Goal: Task Accomplishment & Management: Manage account settings

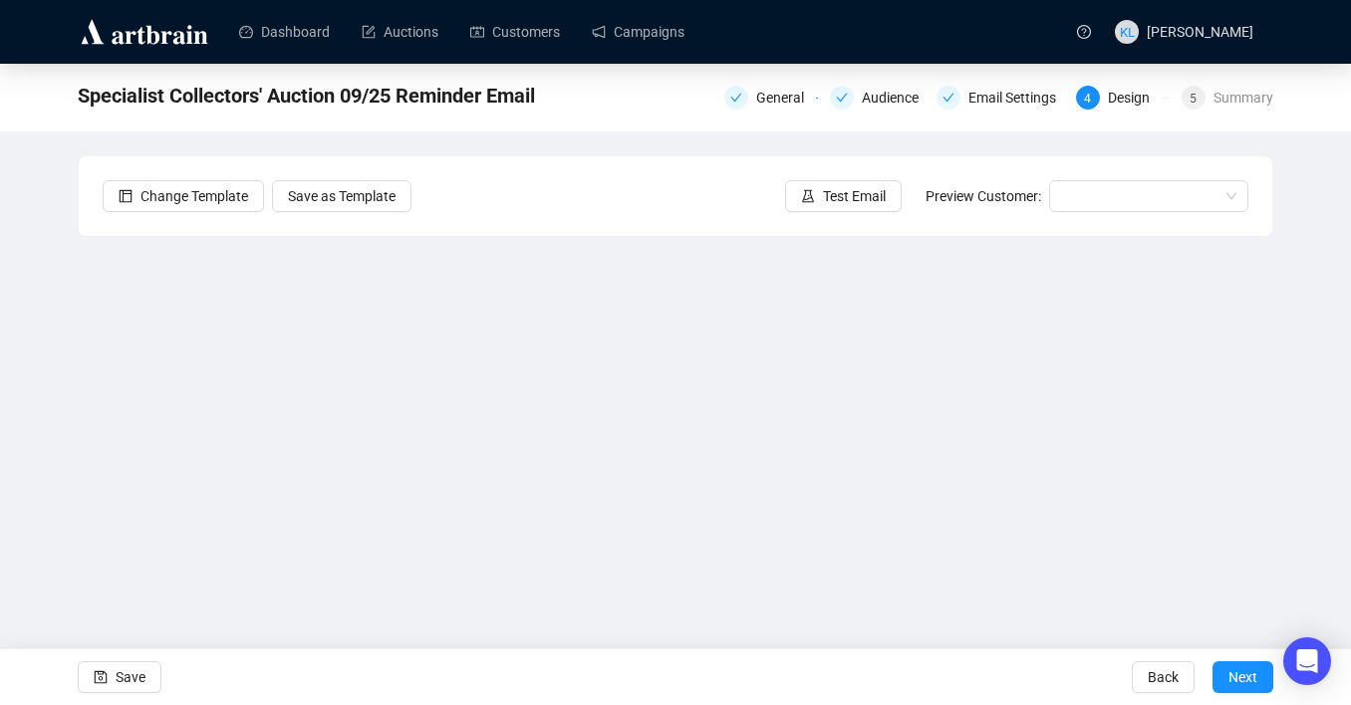
scroll to position [36, 0]
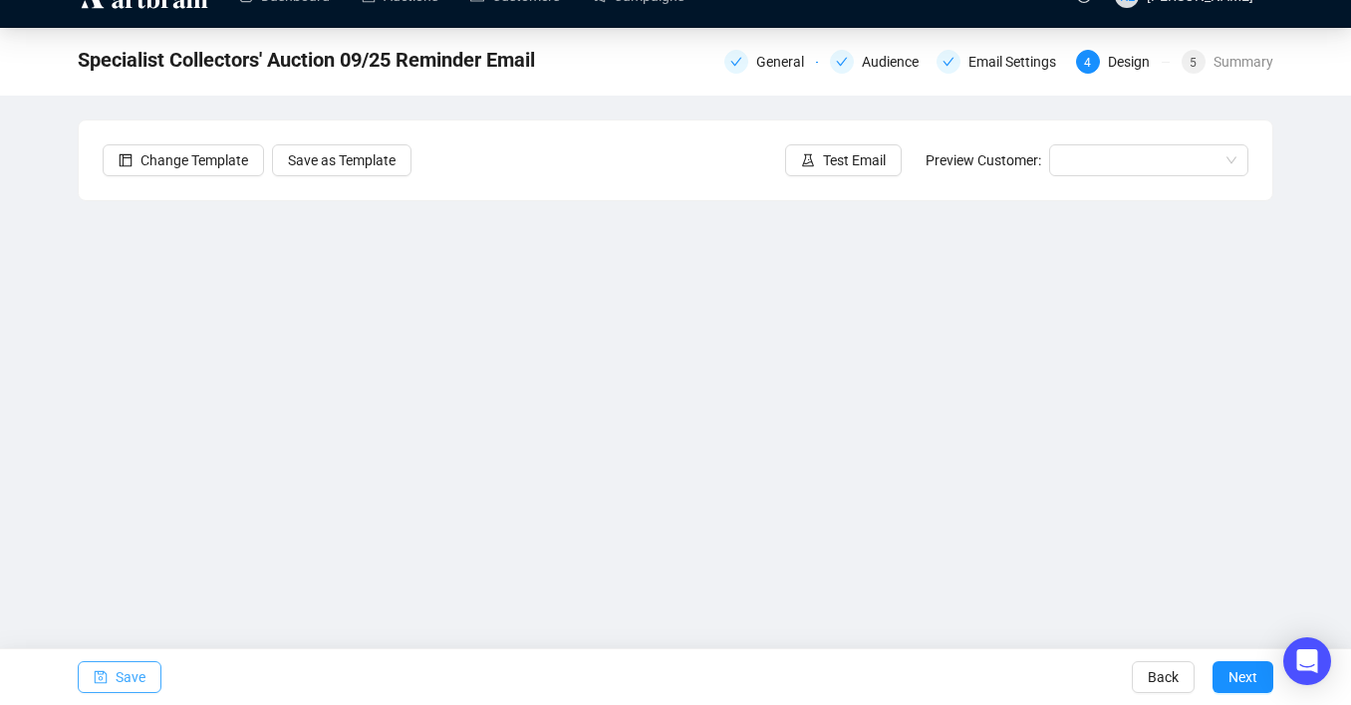
click at [150, 682] on button "Save" at bounding box center [120, 678] width 84 height 32
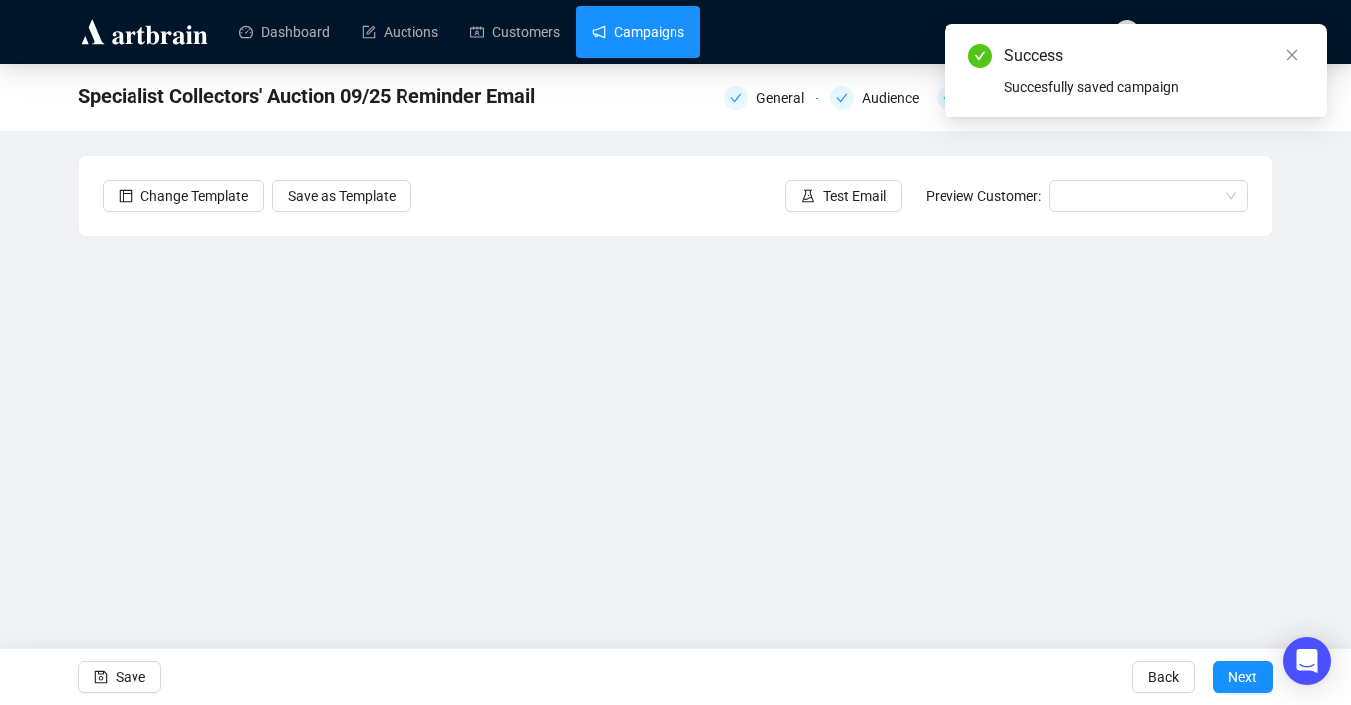
click at [678, 39] on link "Campaigns" at bounding box center [638, 32] width 93 height 52
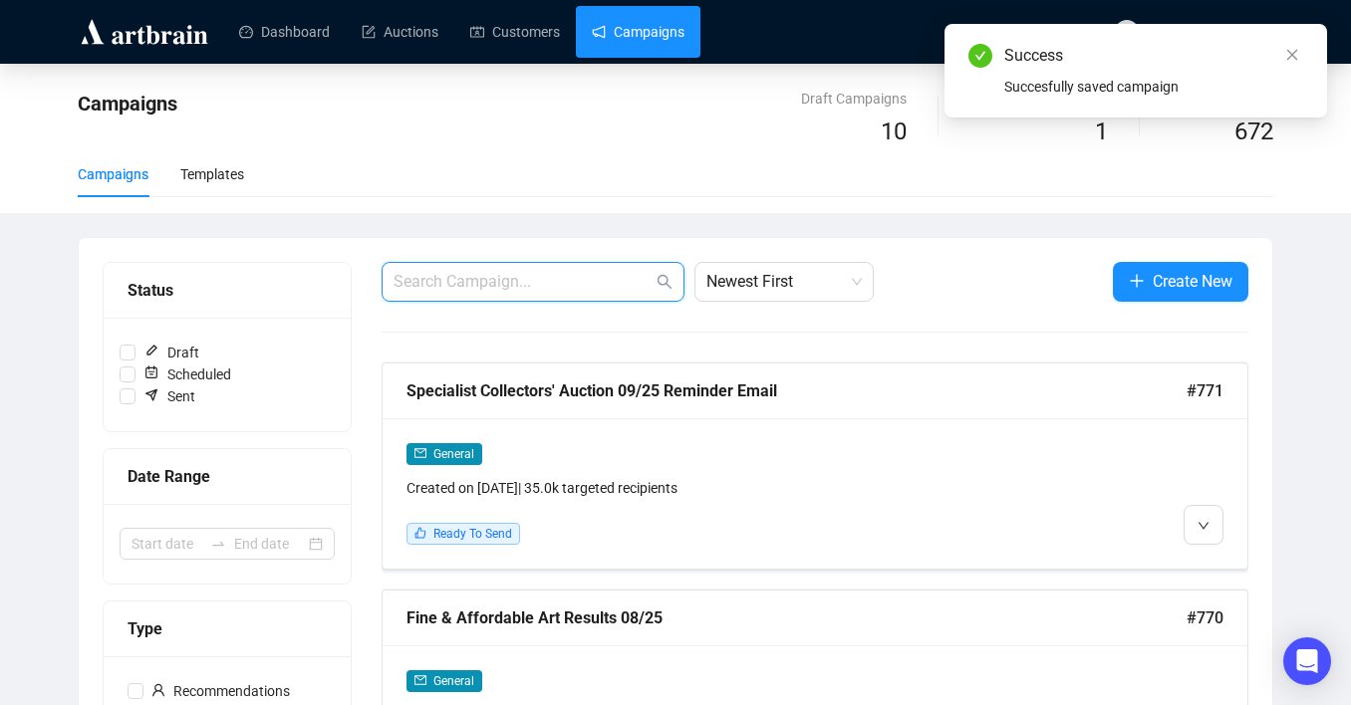
click at [546, 272] on input "text" at bounding box center [523, 282] width 259 height 24
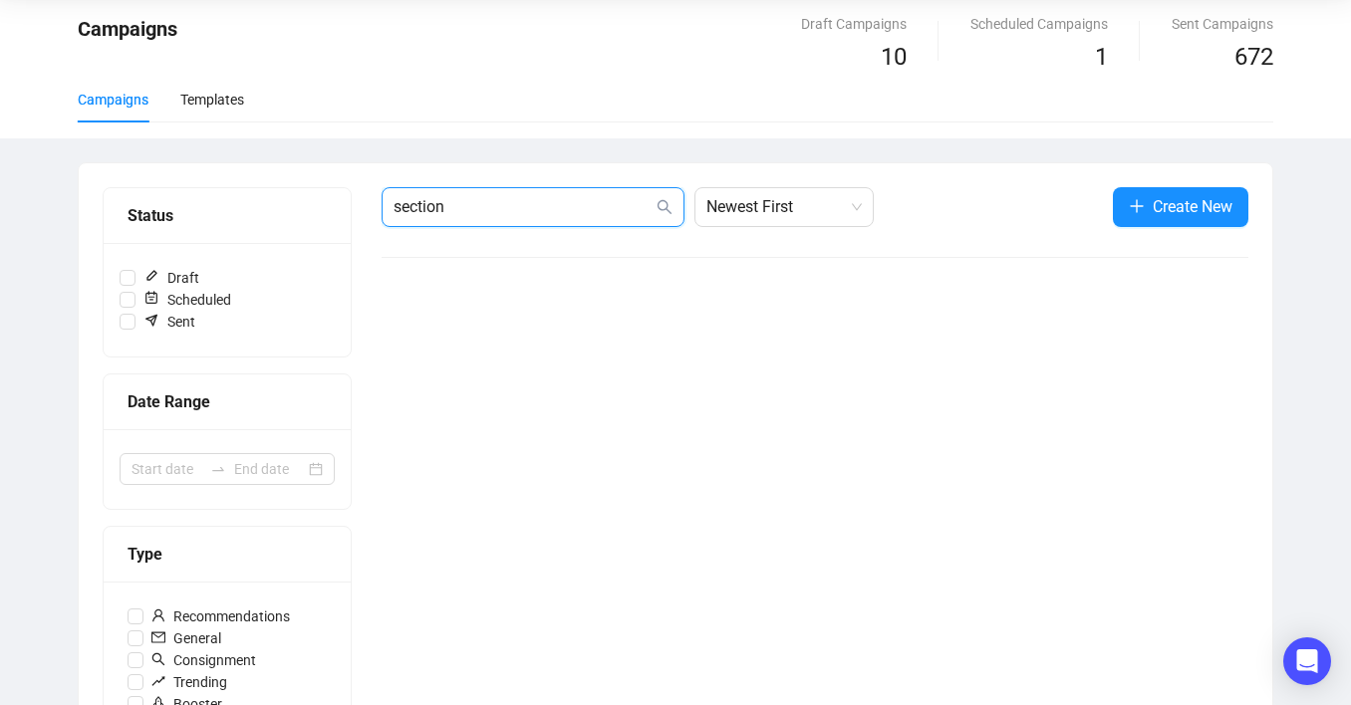
scroll to position [97, 0]
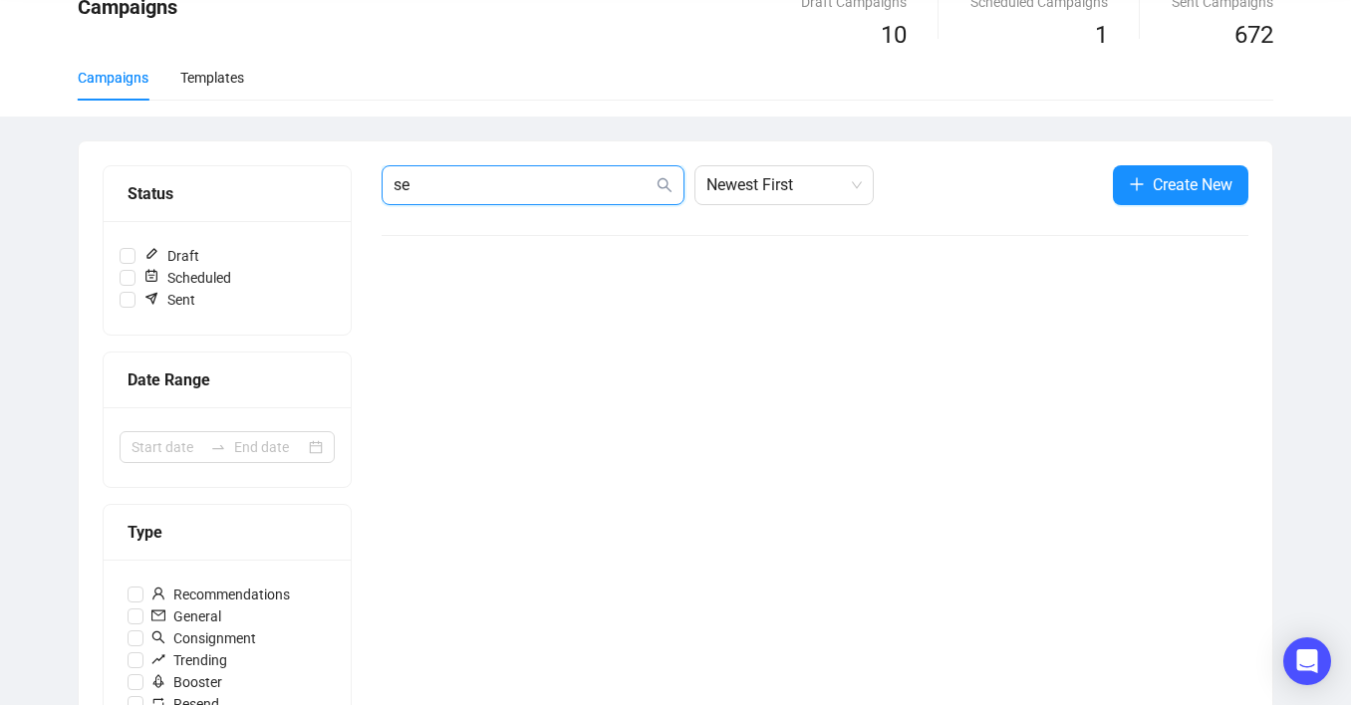
type input "s"
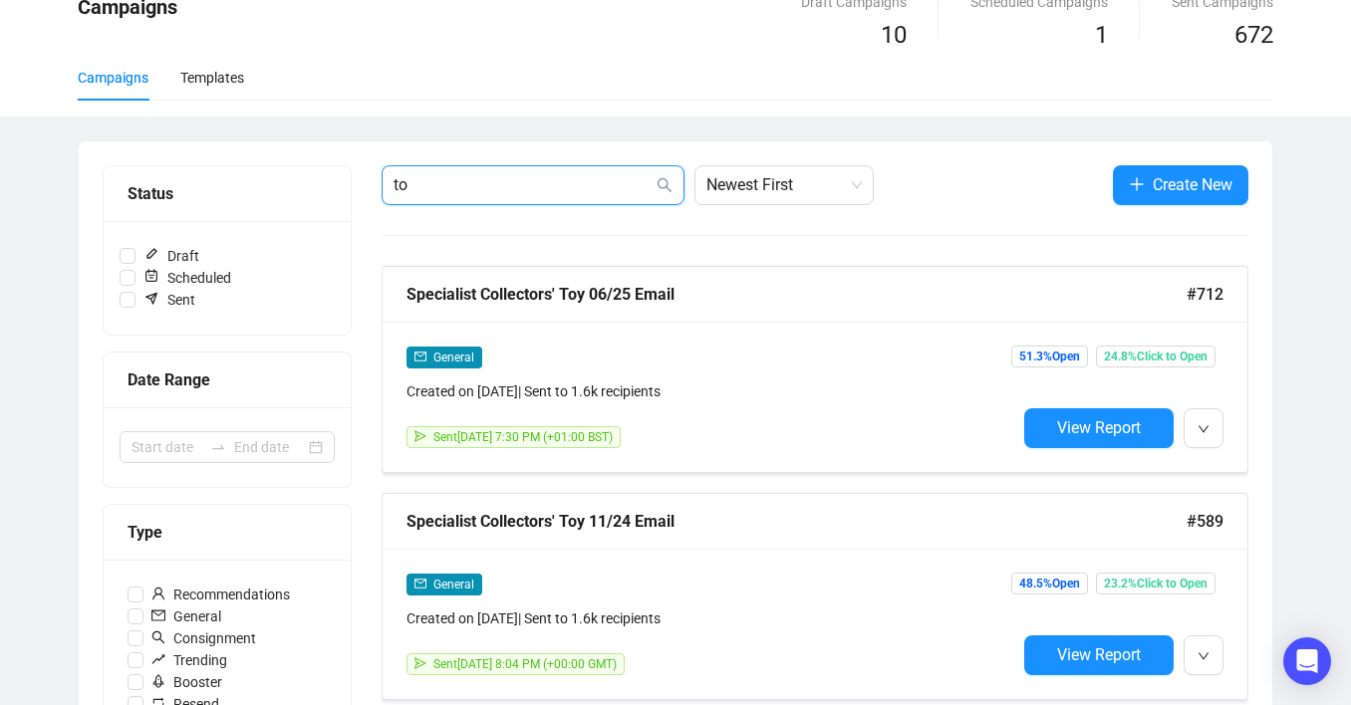
type input "t"
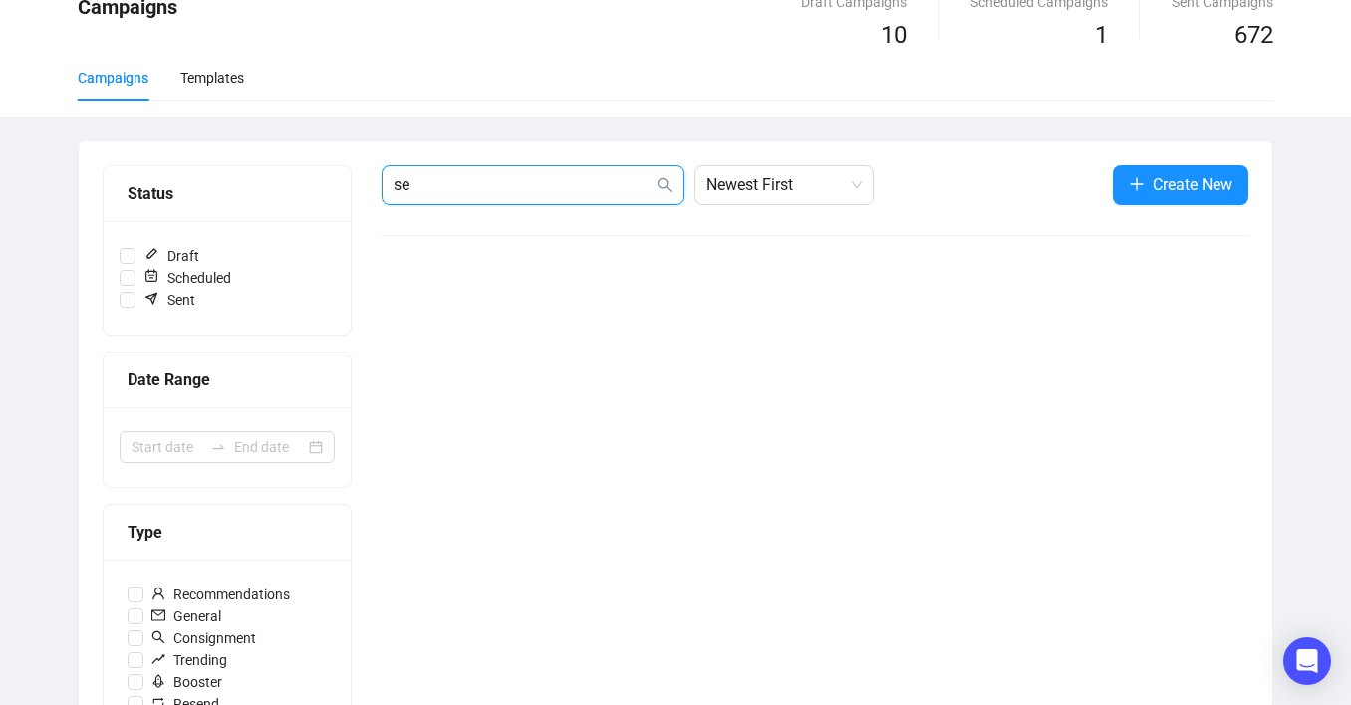
type input "s"
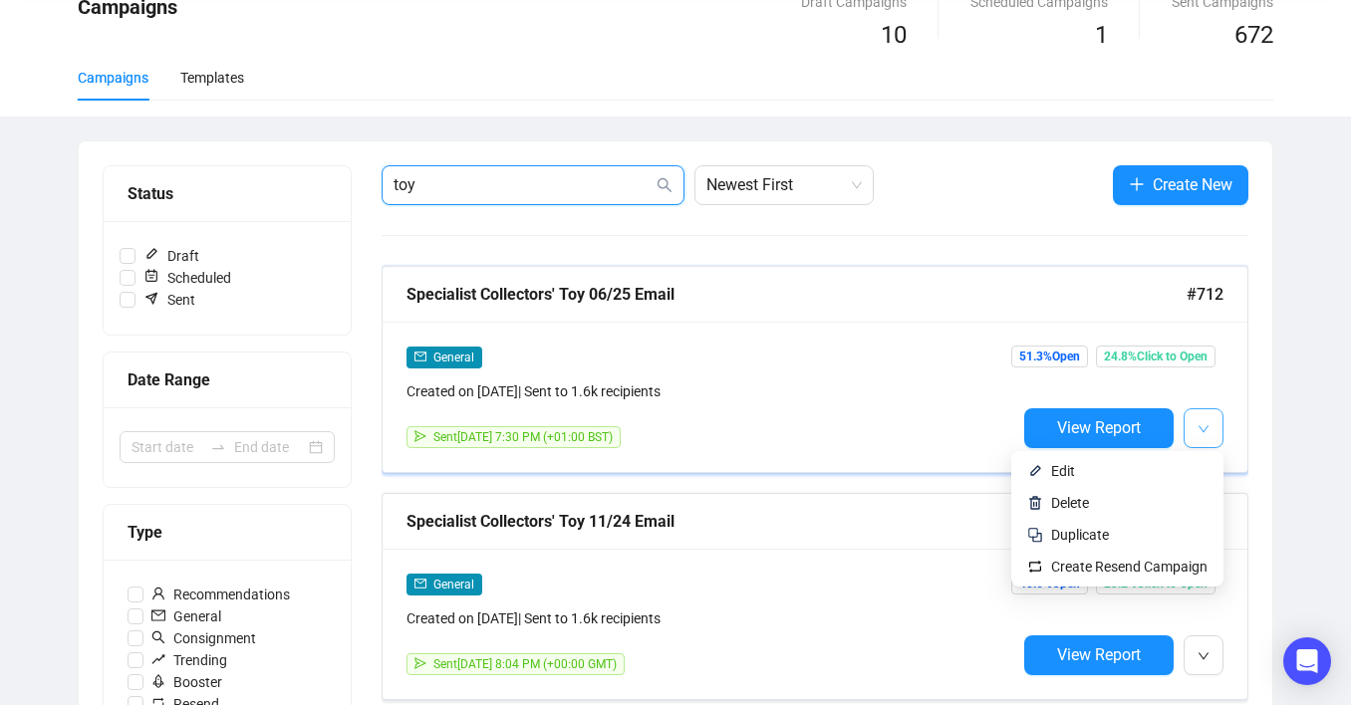
type input "toy"
click at [1207, 431] on icon "down" at bounding box center [1204, 429] width 12 height 12
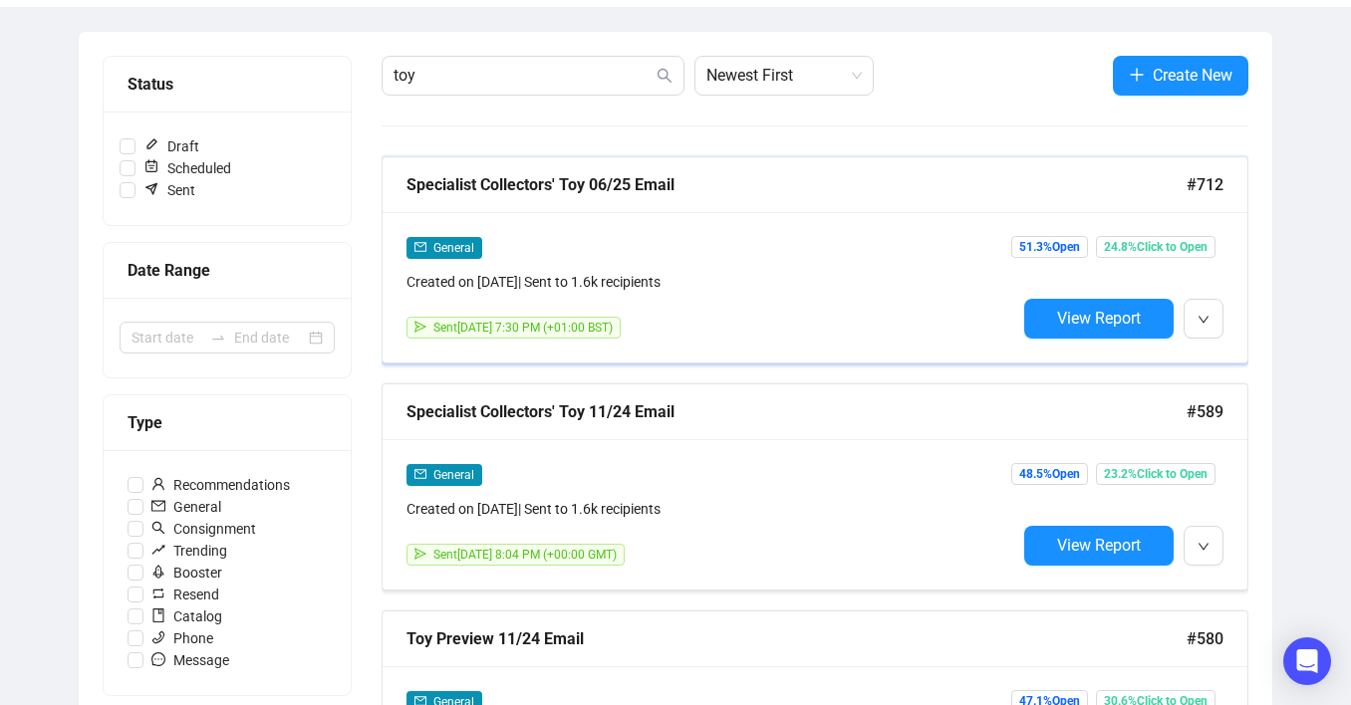
scroll to position [260, 0]
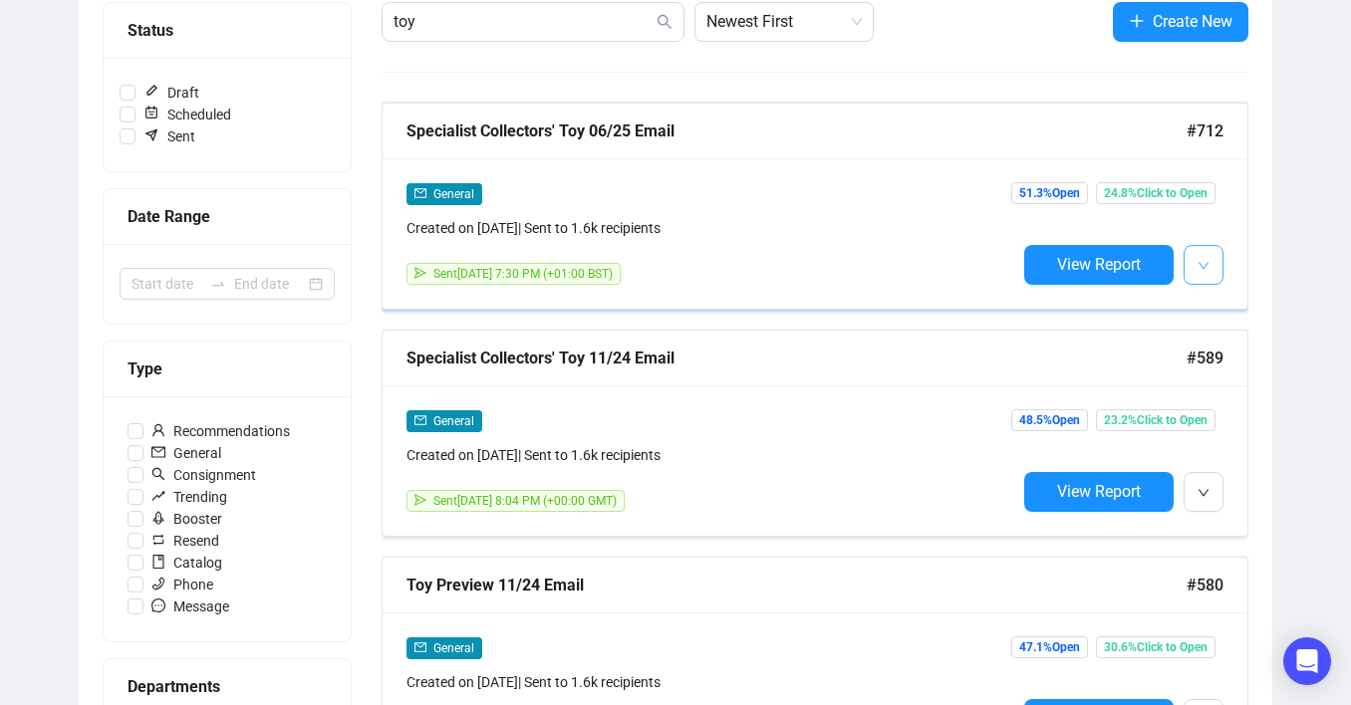
click at [1198, 271] on span "button" at bounding box center [1204, 264] width 12 height 25
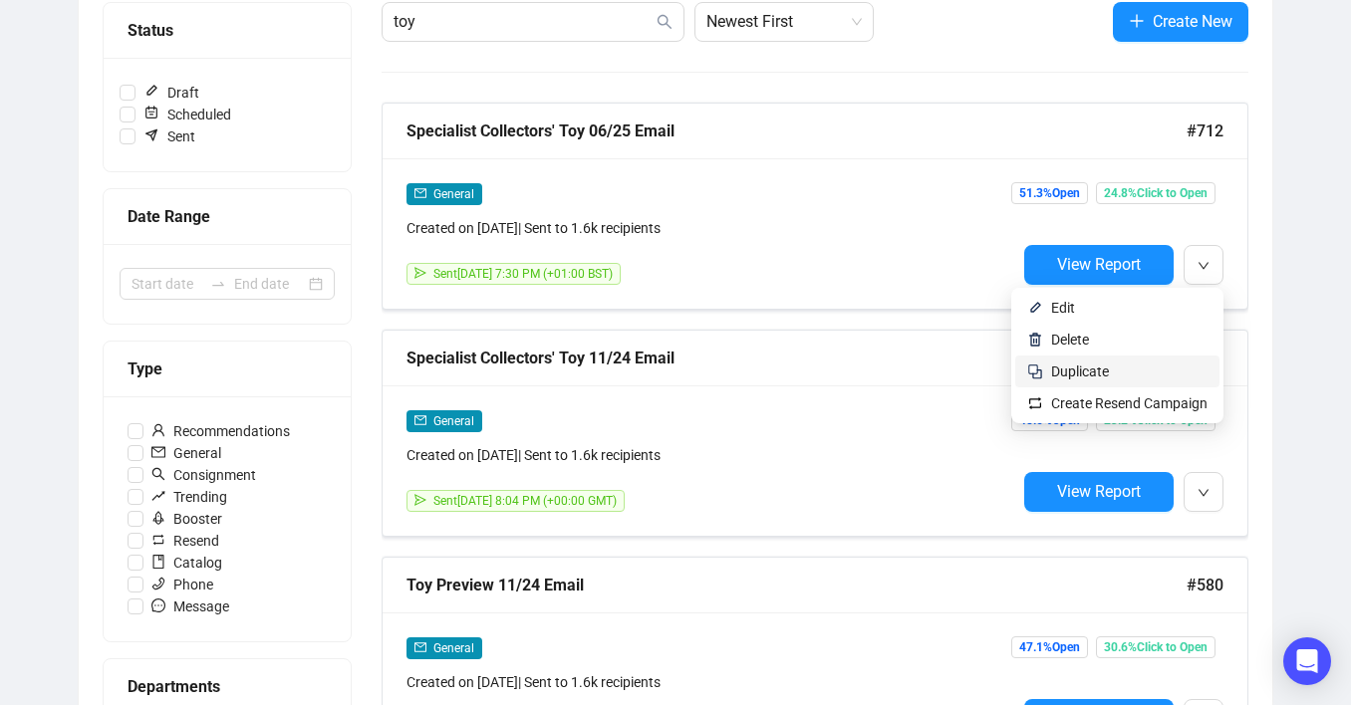
click at [1120, 372] on span "Duplicate" at bounding box center [1129, 372] width 156 height 22
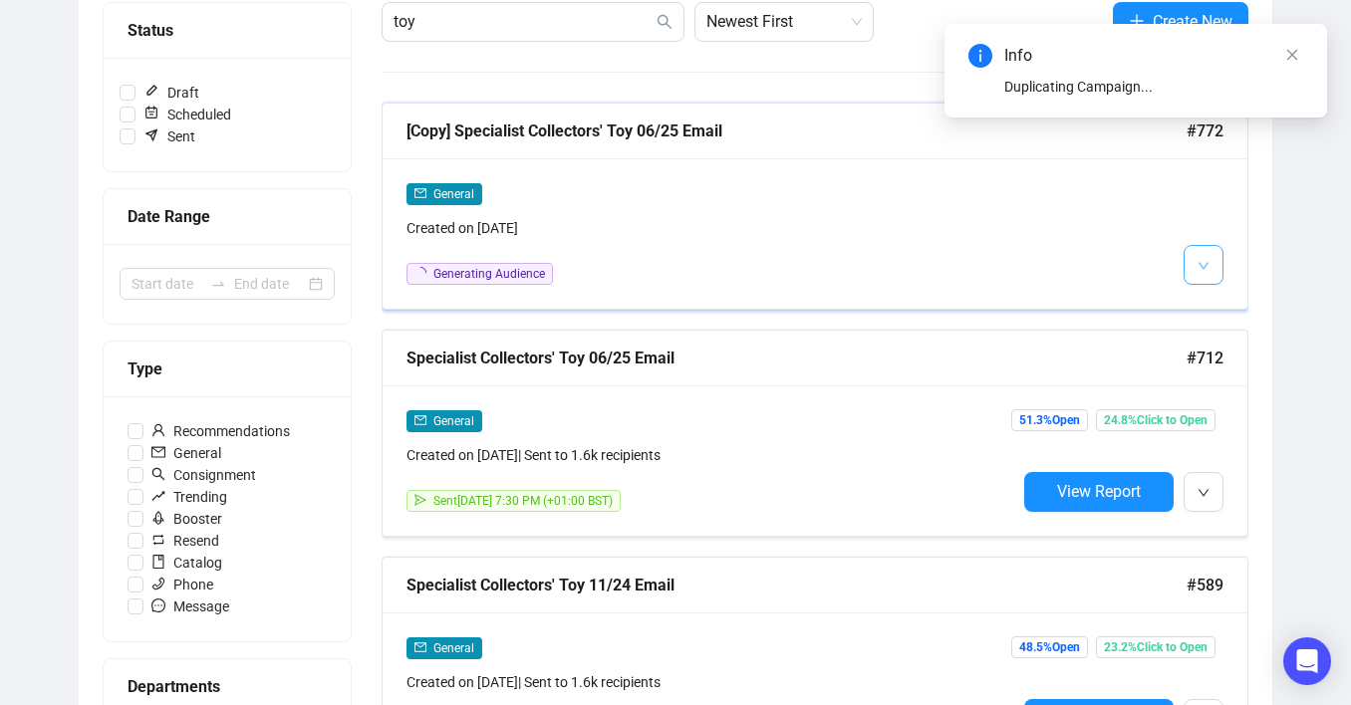
click at [1196, 266] on button "button" at bounding box center [1204, 265] width 40 height 40
click at [1205, 305] on img at bounding box center [1208, 308] width 16 height 16
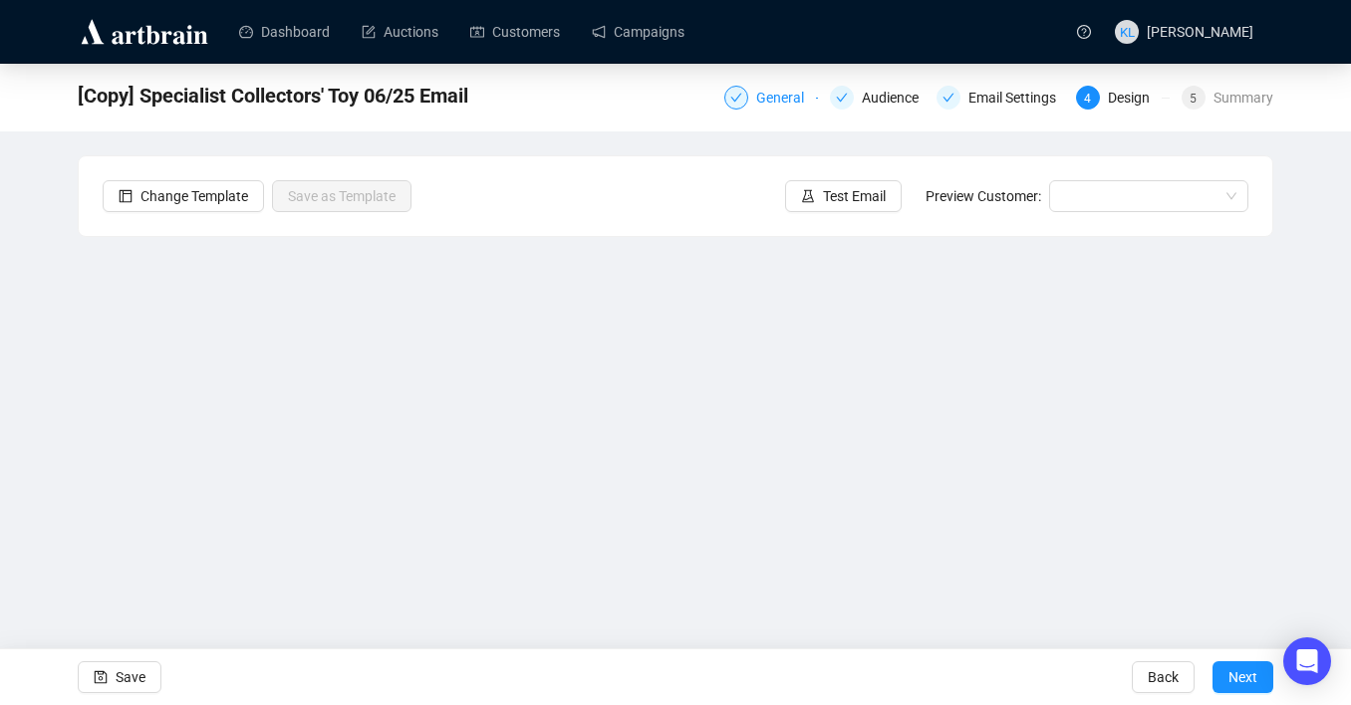
click at [764, 101] on div "General" at bounding box center [786, 98] width 60 height 24
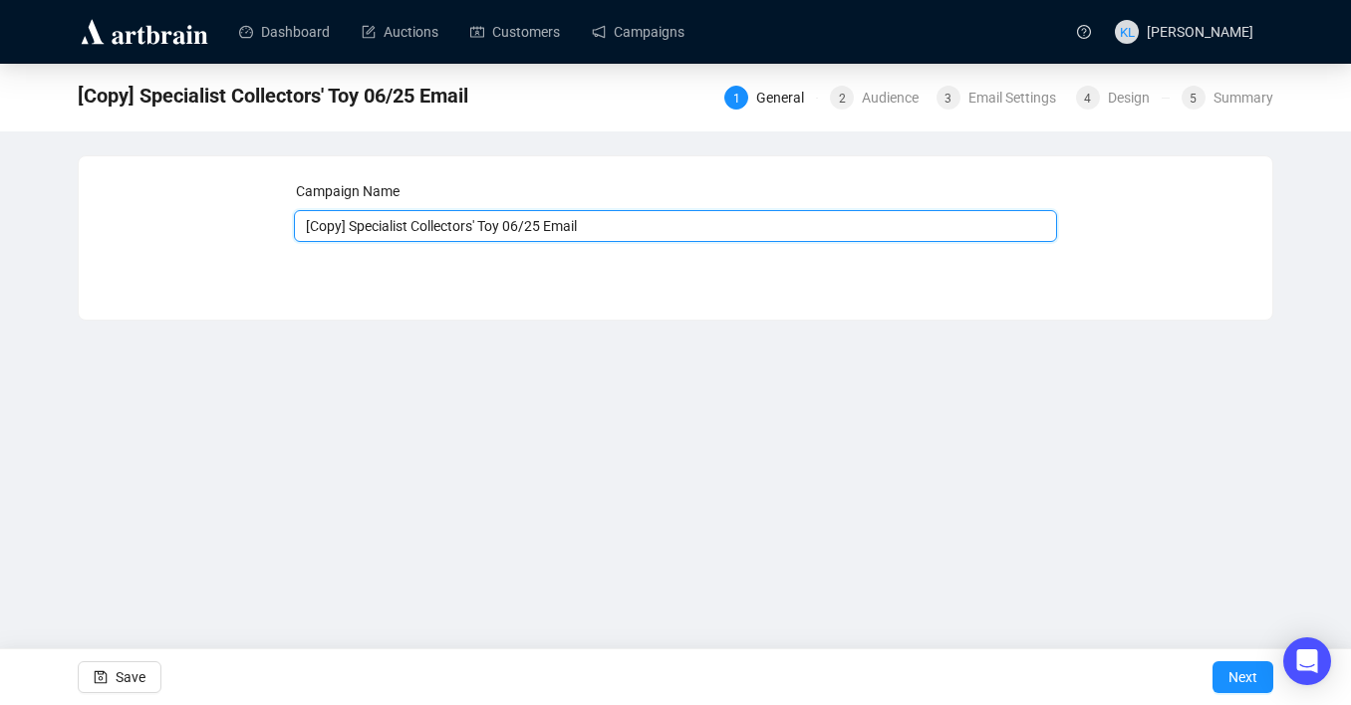
click at [354, 228] on input "[Copy] Specialist Collectors' Toy 06/25 Email" at bounding box center [676, 226] width 764 height 32
click at [466, 227] on input "Specialist Collectors' Toy 06/25 Email" at bounding box center [676, 226] width 764 height 32
click at [499, 231] on input "Specialist Collectors' Train 06/25 Email" at bounding box center [676, 226] width 764 height 32
type input "Specialist Collectors' Train 09/25 Email"
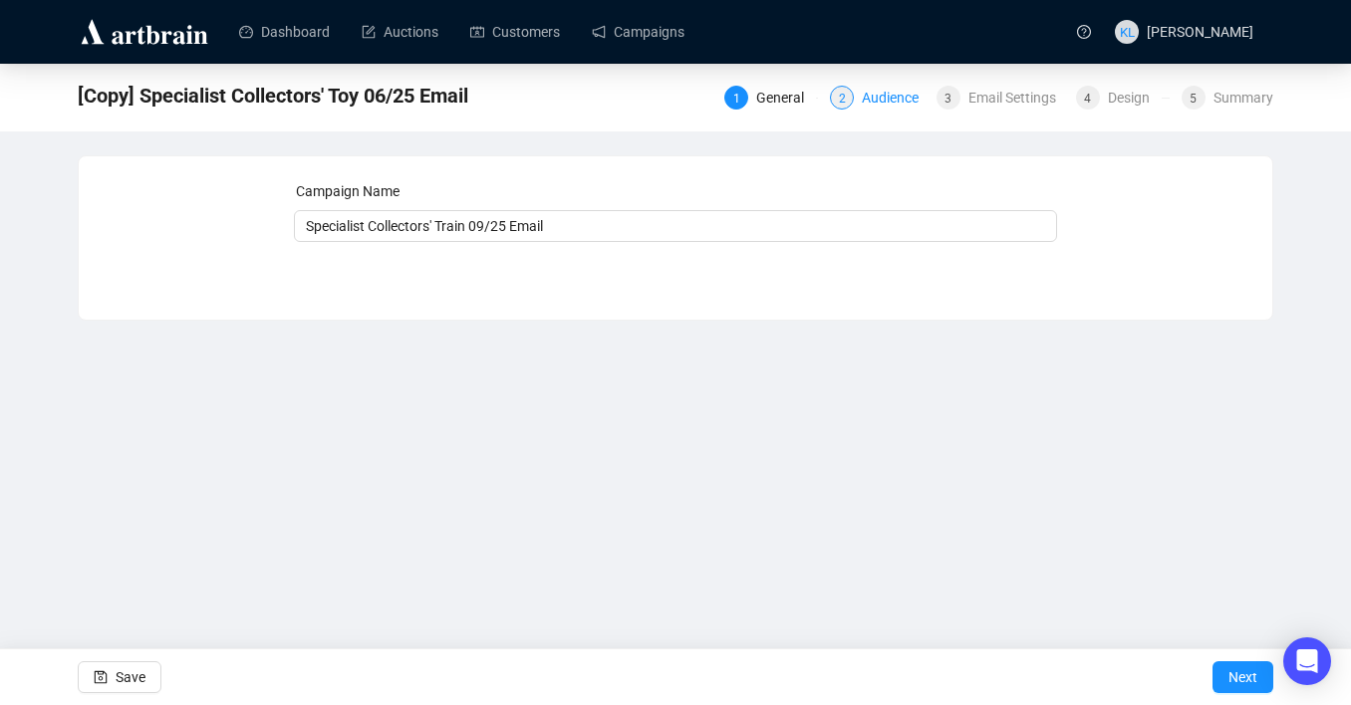
click at [847, 104] on div "2 Audience" at bounding box center [877, 98] width 94 height 24
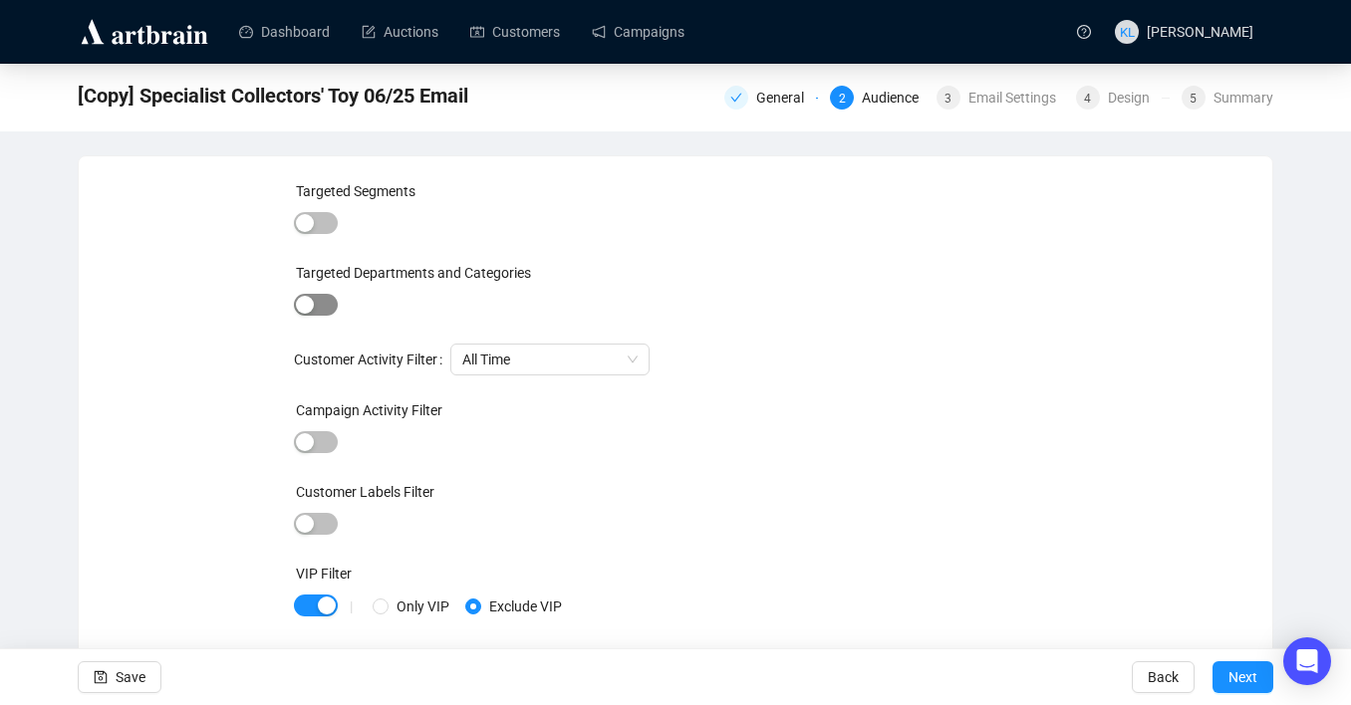
click at [299, 301] on div "button" at bounding box center [305, 305] width 18 height 18
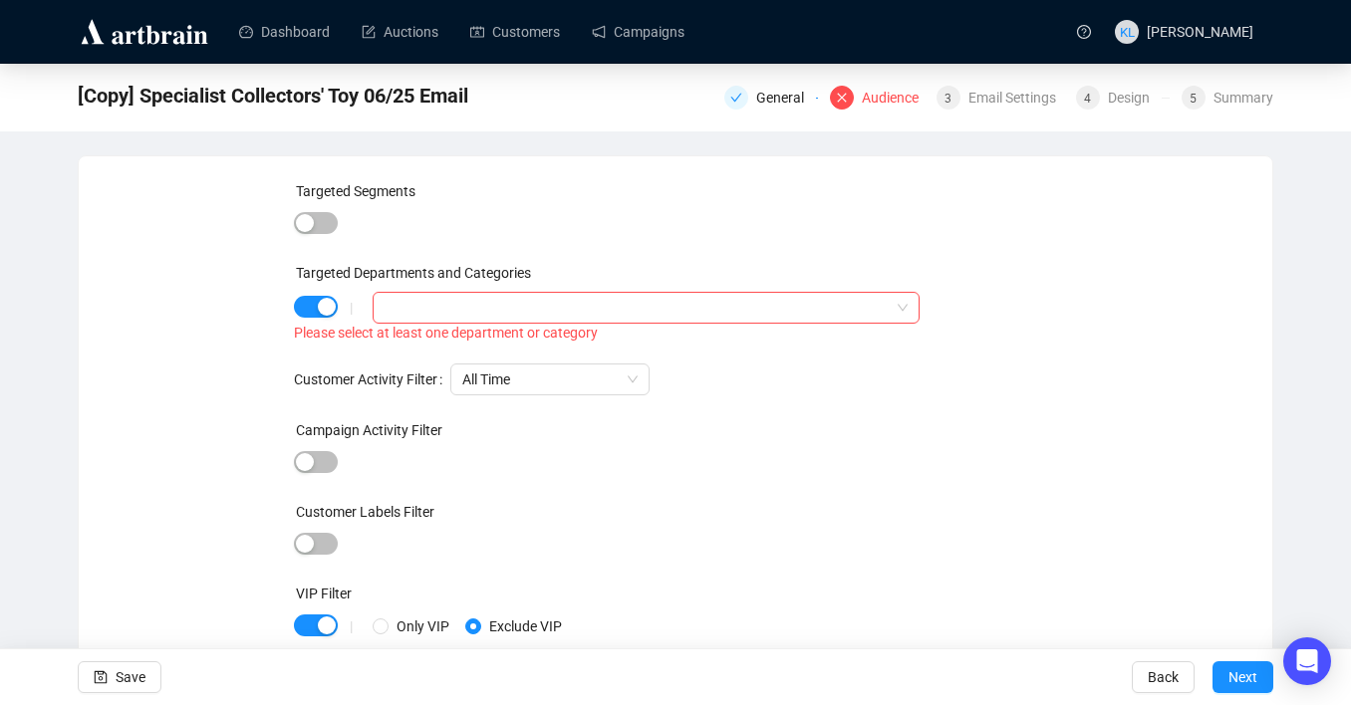
scroll to position [66, 0]
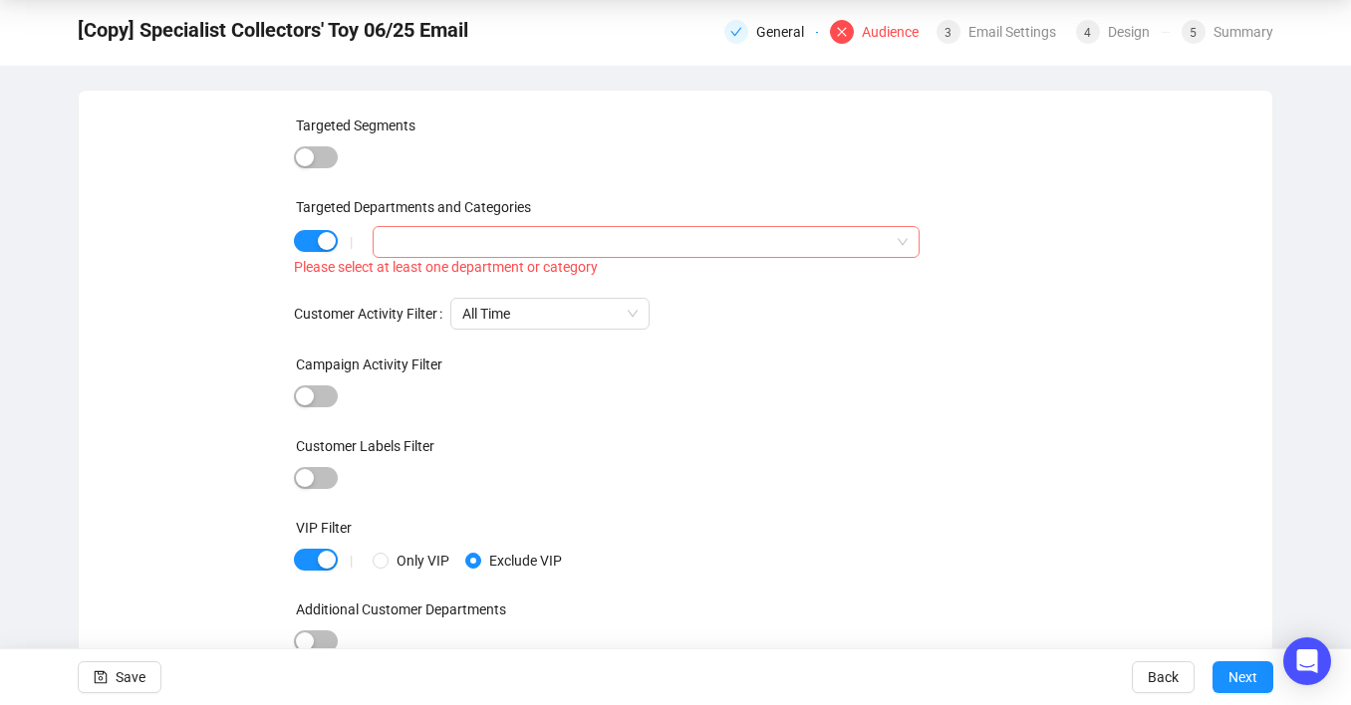
click at [410, 233] on div at bounding box center [636, 242] width 518 height 28
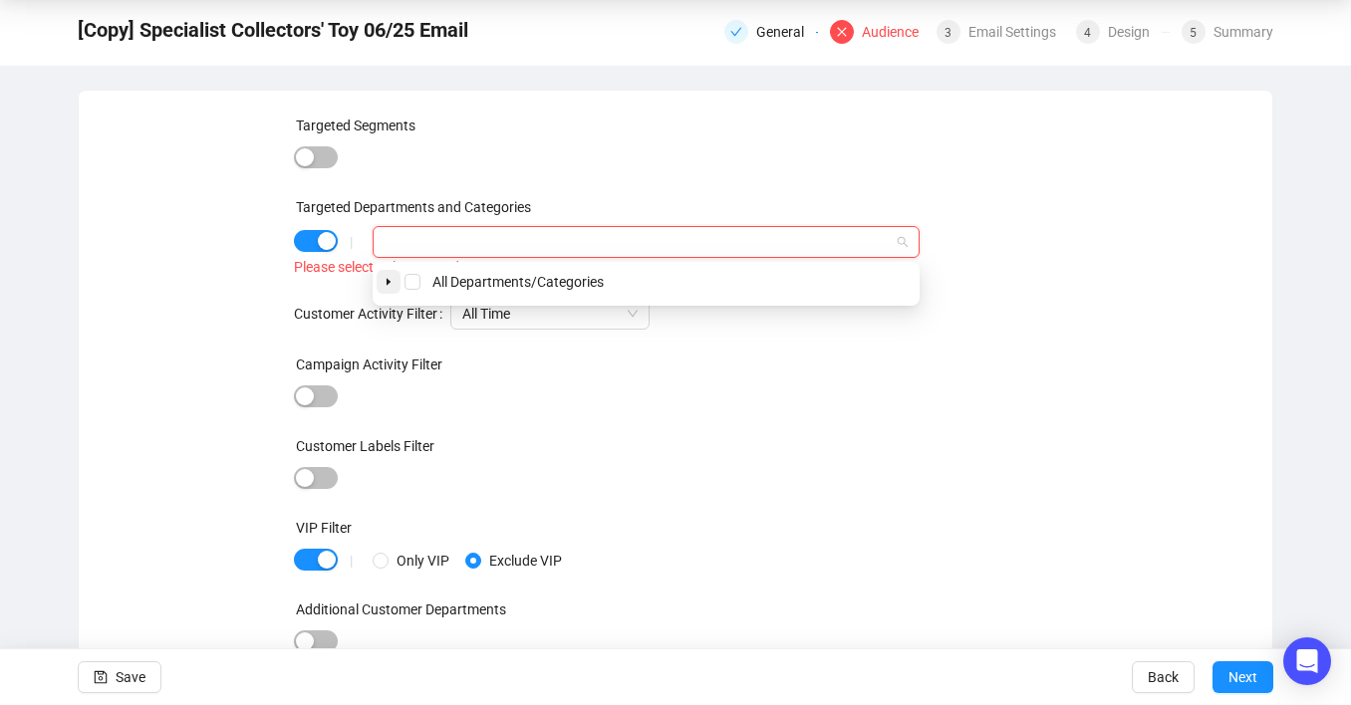
click at [389, 272] on span at bounding box center [389, 282] width 24 height 24
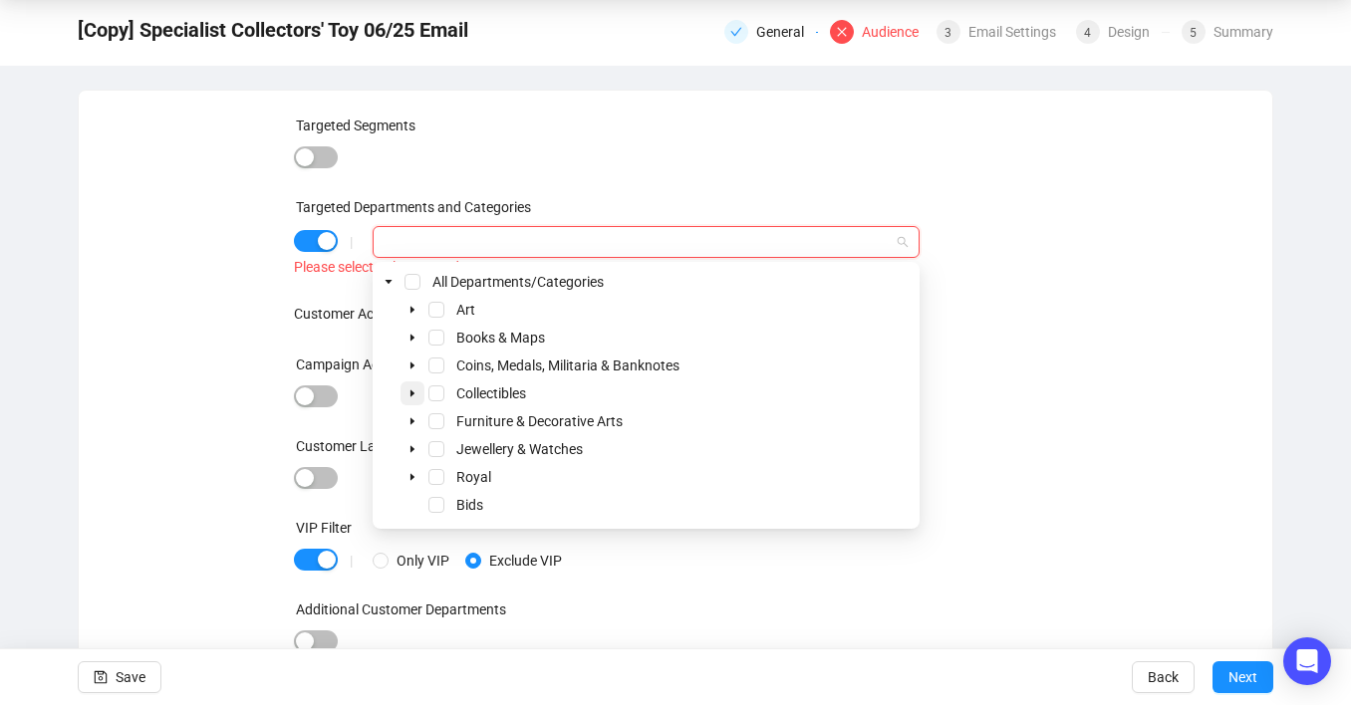
click at [409, 396] on icon "caret-down" at bounding box center [413, 394] width 10 height 10
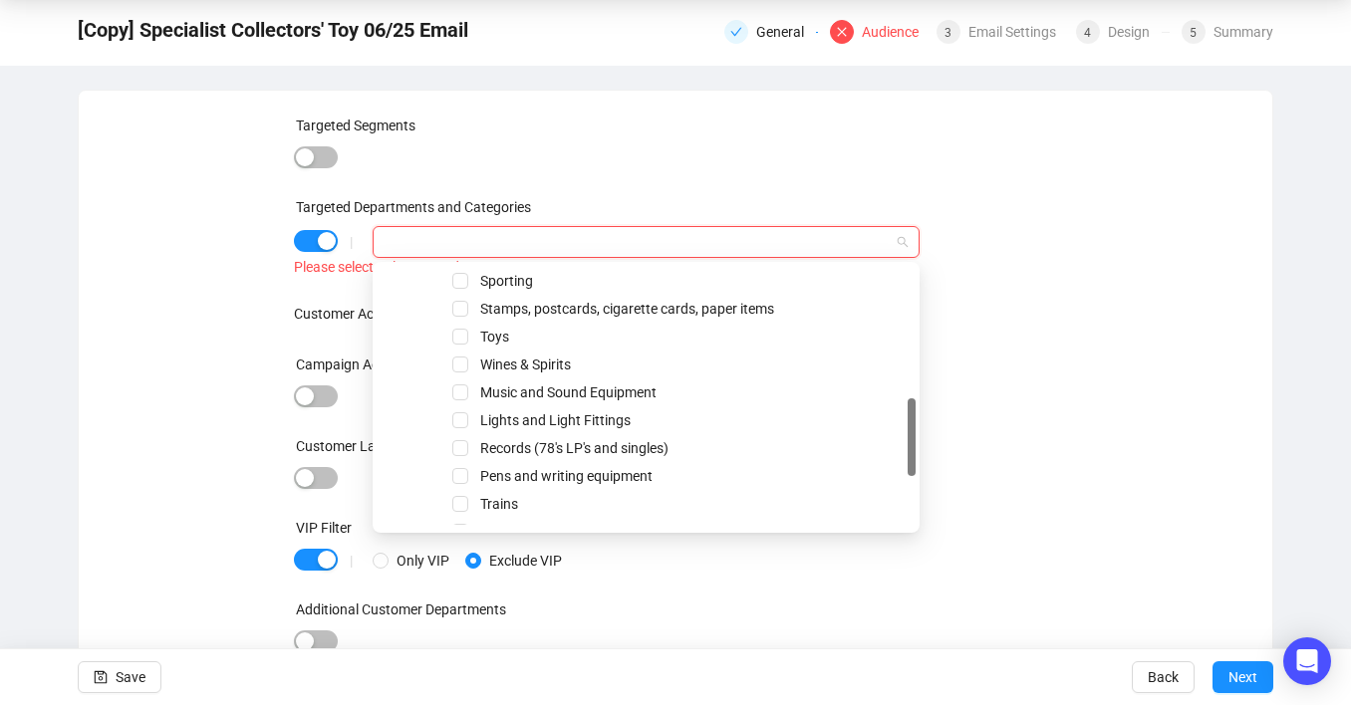
scroll to position [421, 0]
click at [460, 338] on span "Select Toys" at bounding box center [460, 335] width 16 height 16
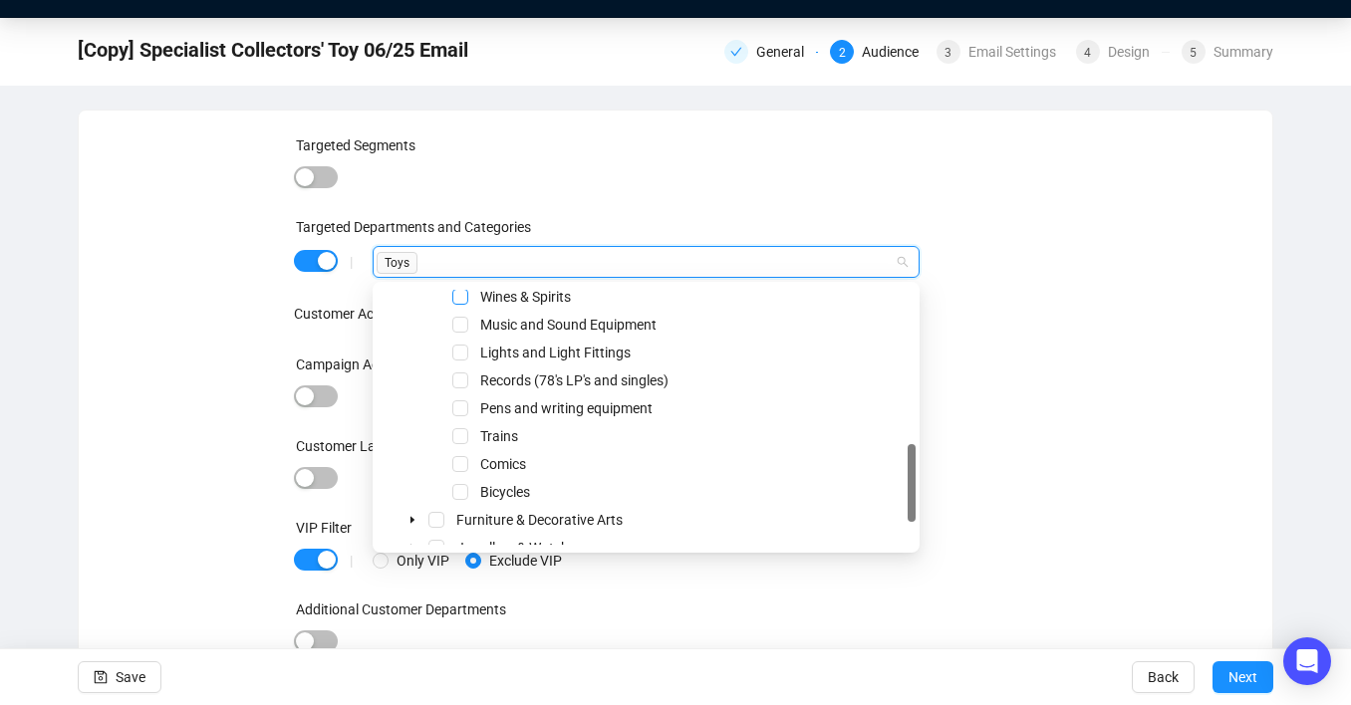
scroll to position [509, 0]
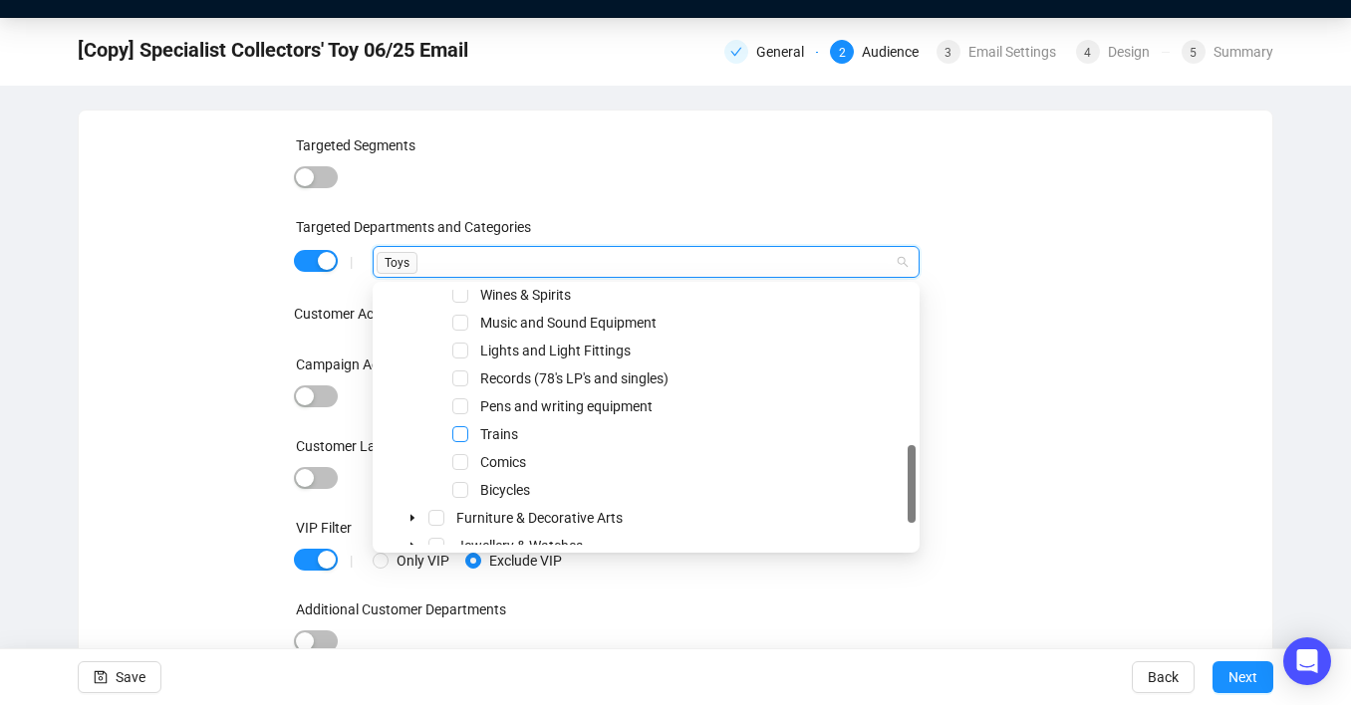
click at [460, 433] on span "Select Trains" at bounding box center [460, 434] width 16 height 16
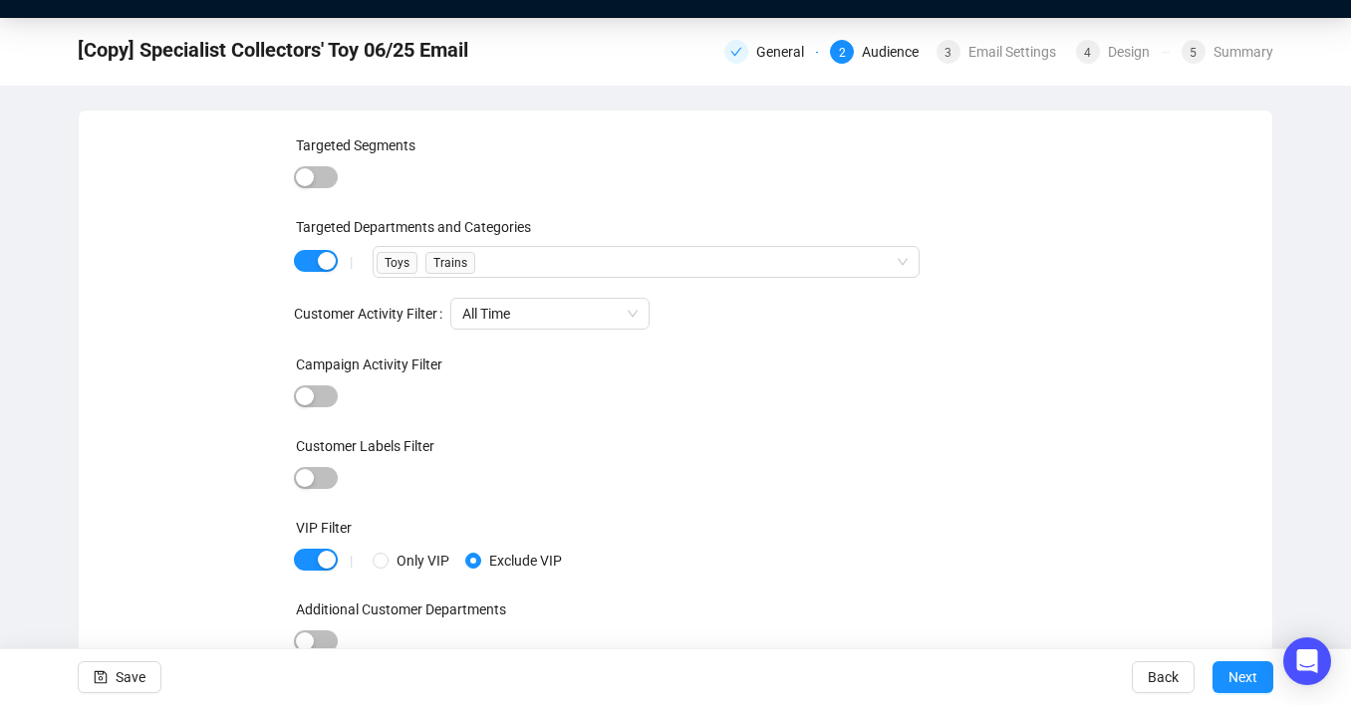
click at [964, 404] on div at bounding box center [676, 398] width 764 height 28
click at [961, 60] on div "3 Email Settings" at bounding box center [1001, 52] width 128 height 24
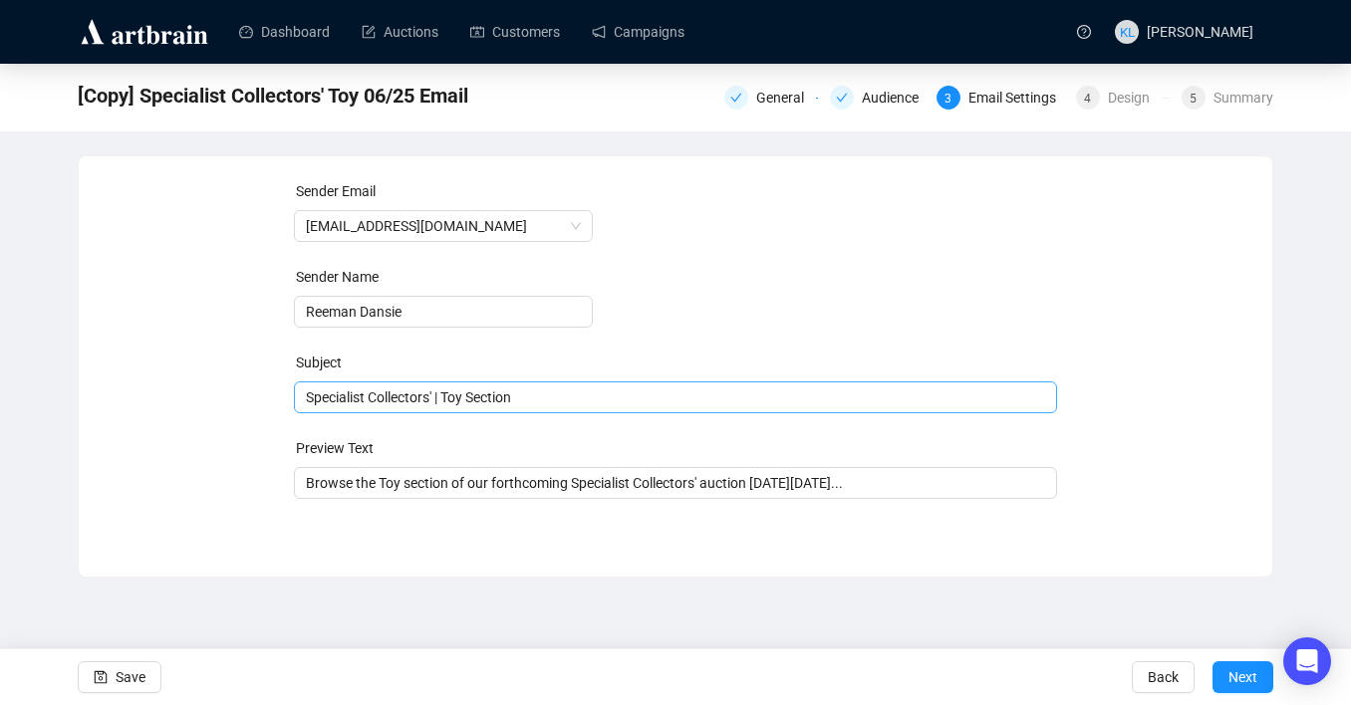
click at [539, 398] on span "Specialist Collectors' | Toy Section" at bounding box center [676, 398] width 764 height 16
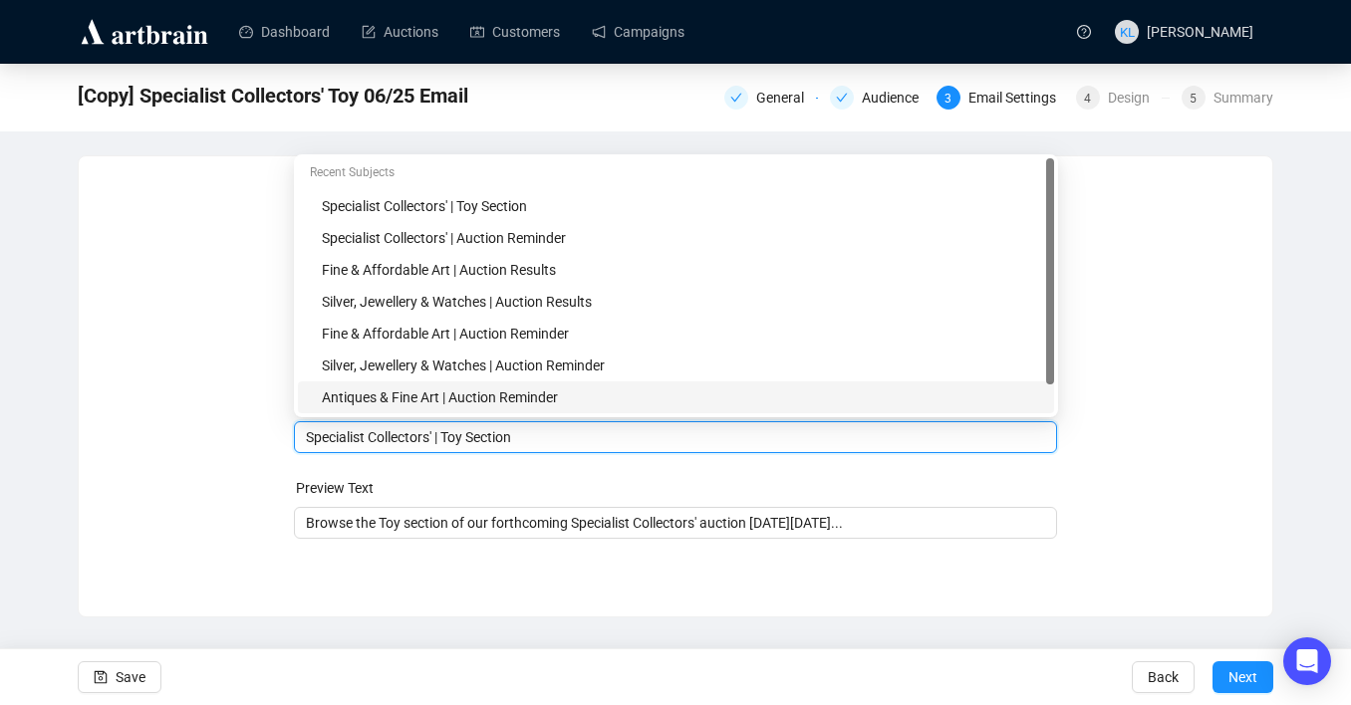
click at [481, 441] on input "Specialist Collectors' | Toy Section" at bounding box center [676, 437] width 740 height 22
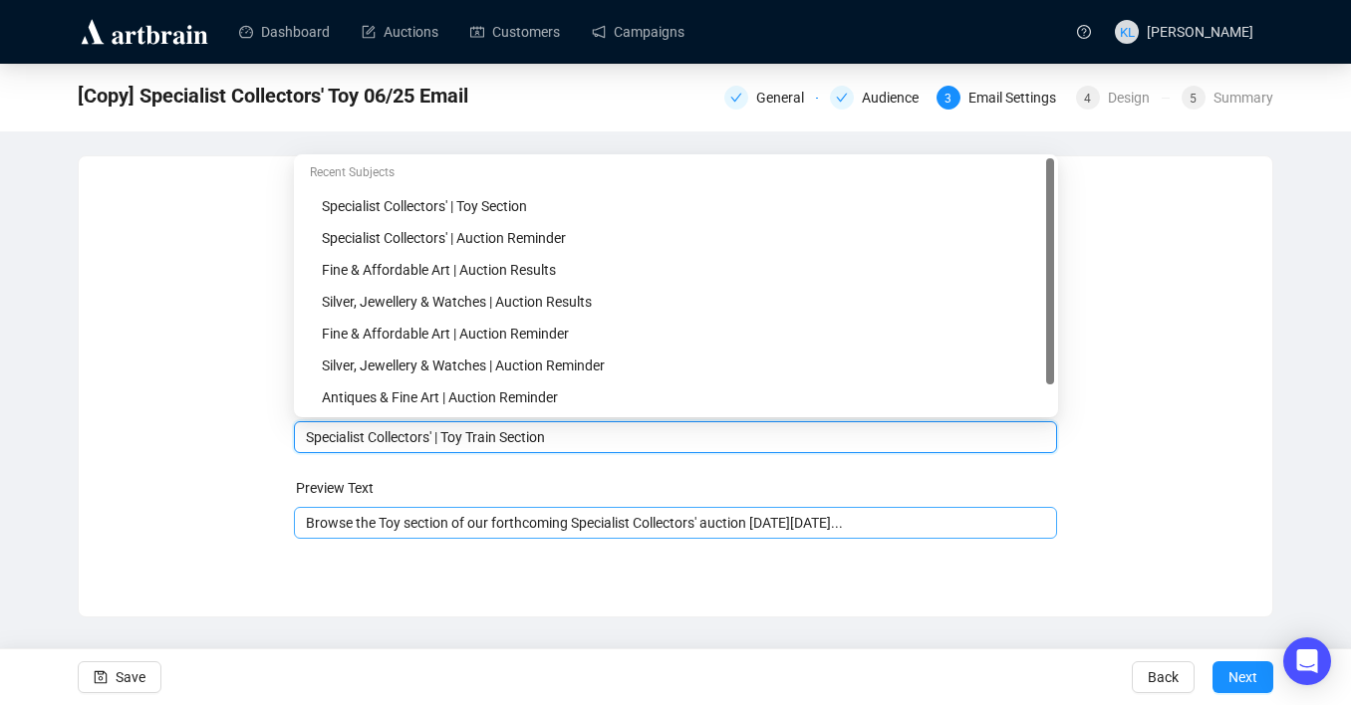
type input "Specialist Collectors' | Toy Train Section"
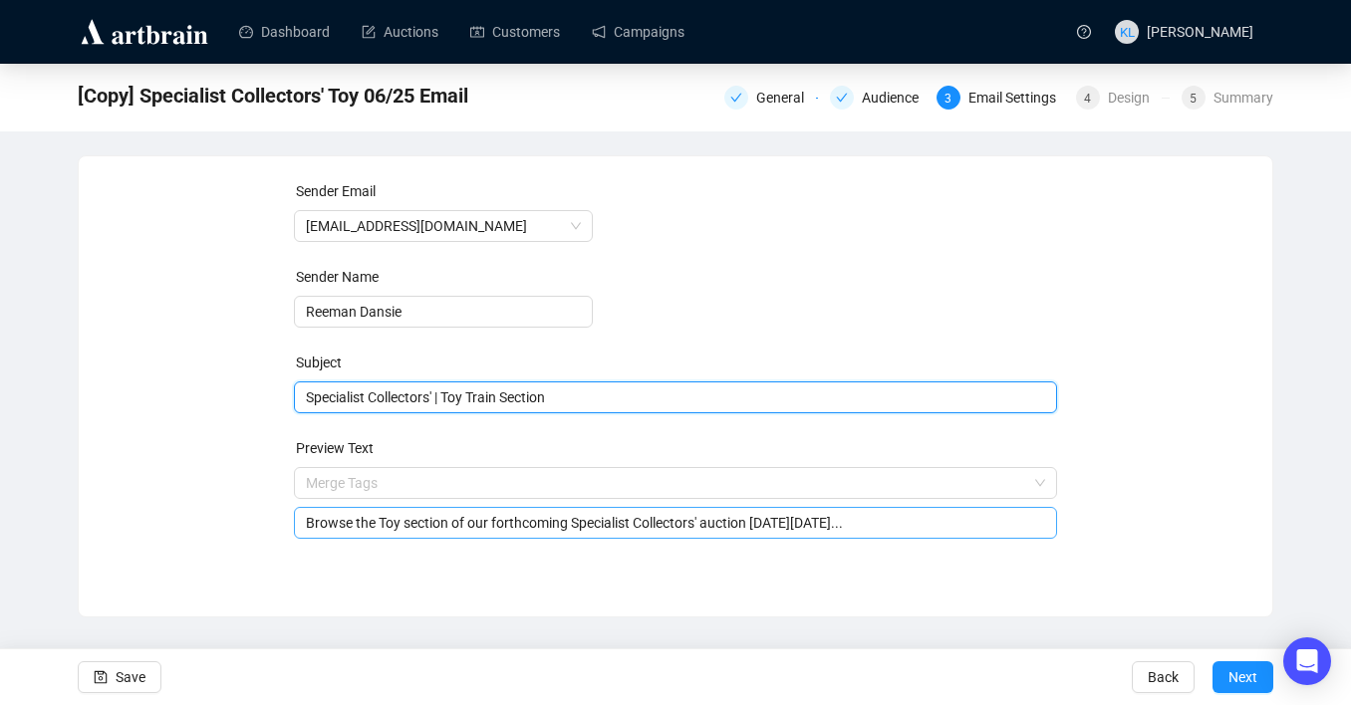
click at [405, 526] on input "Browse the Toy section of our forthcoming Specialist Collectors' auction [DATE]…" at bounding box center [676, 523] width 740 height 22
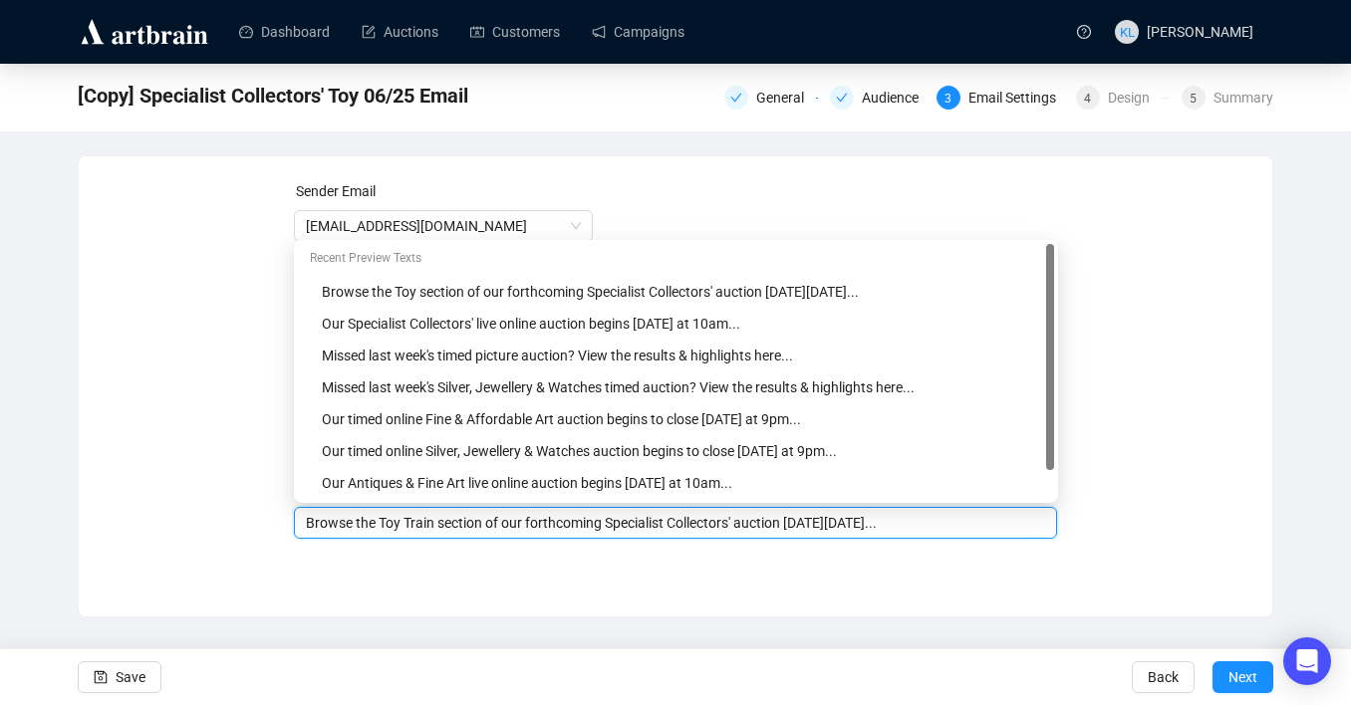
type input "Browse the Toy Train section of our forthcoming Specialist Collectors' auction …"
click at [420, 574] on div "Sender Email [EMAIL_ADDRESS][DOMAIN_NAME] Sender Name Reeman Dansie Subject Spe…" at bounding box center [676, 371] width 1194 height 430
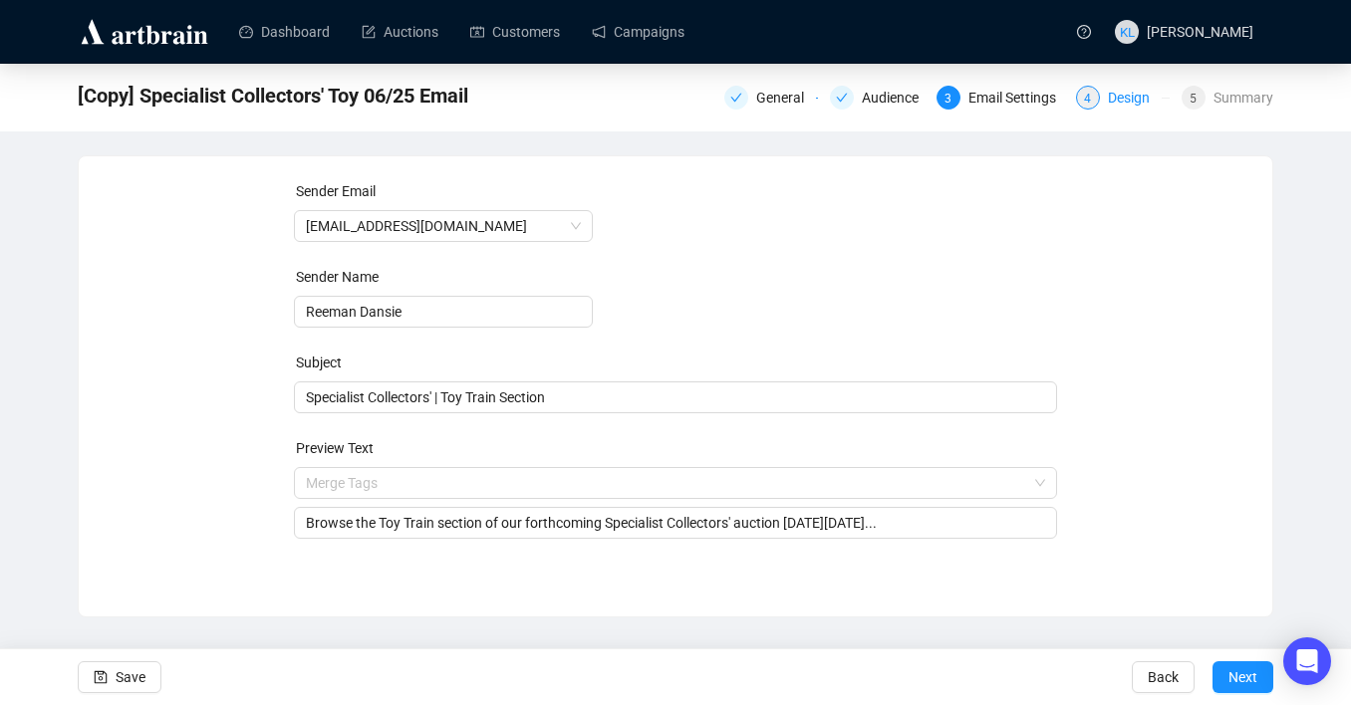
click at [1084, 92] on span "4" at bounding box center [1087, 99] width 7 height 14
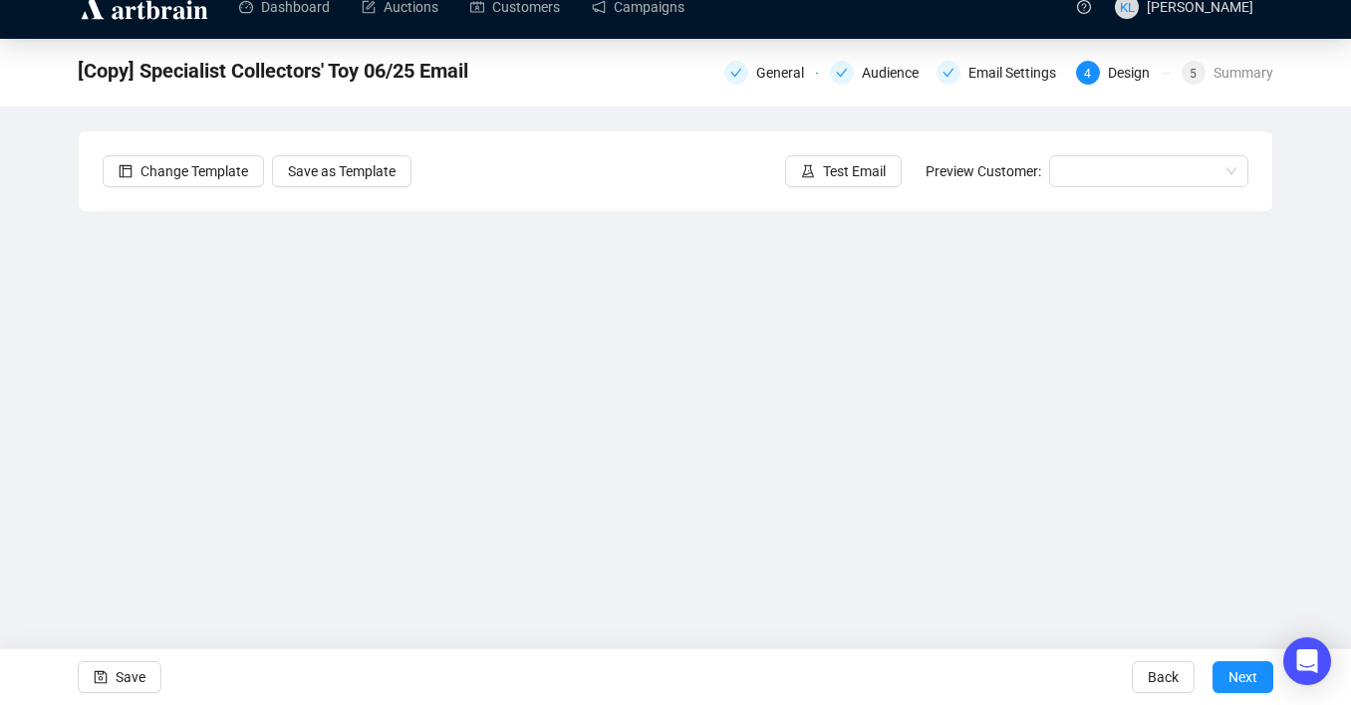
scroll to position [36, 0]
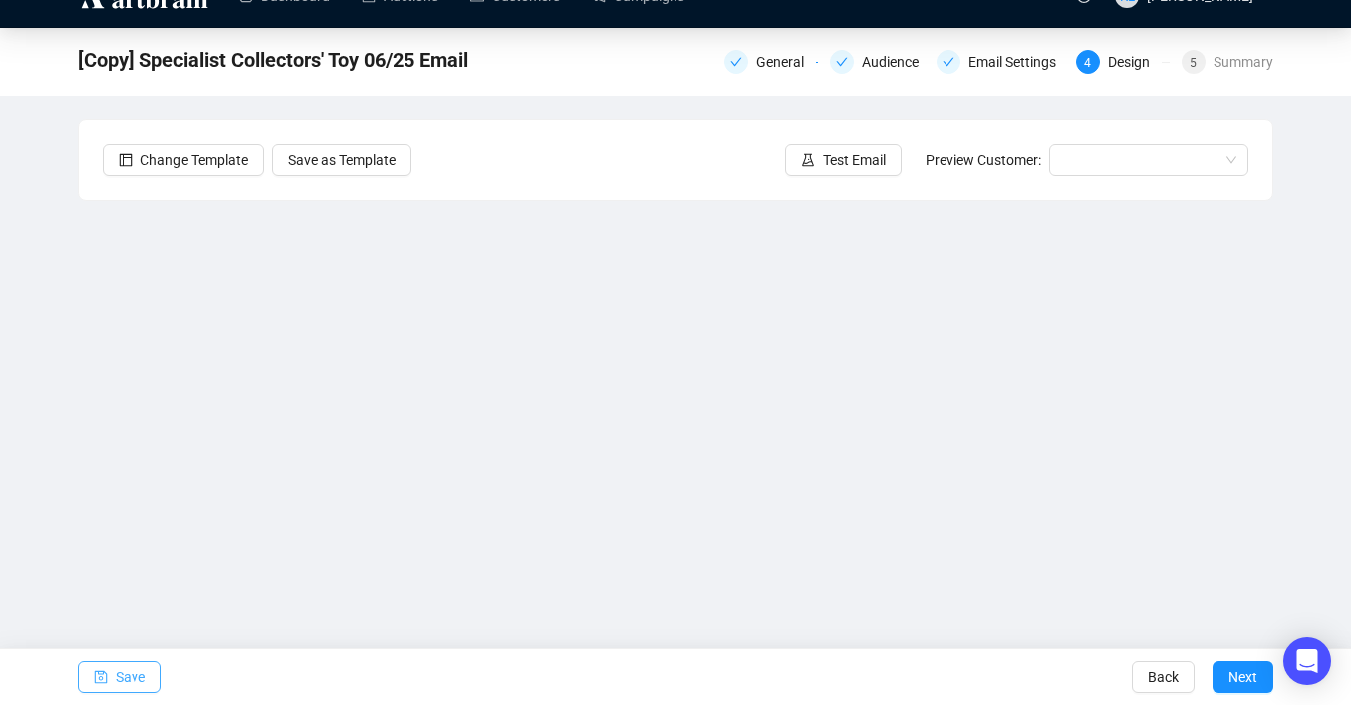
click at [101, 685] on span "button" at bounding box center [101, 678] width 14 height 56
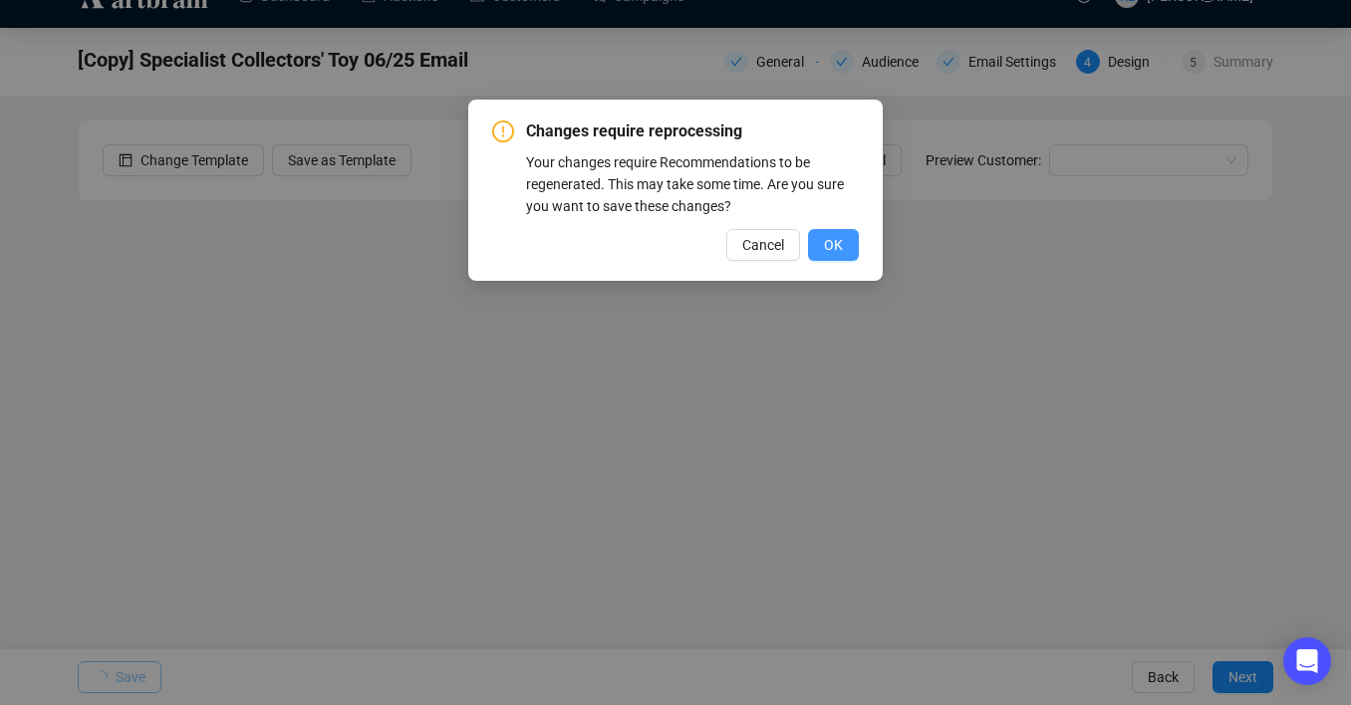
click at [824, 251] on span "OK" at bounding box center [833, 245] width 19 height 22
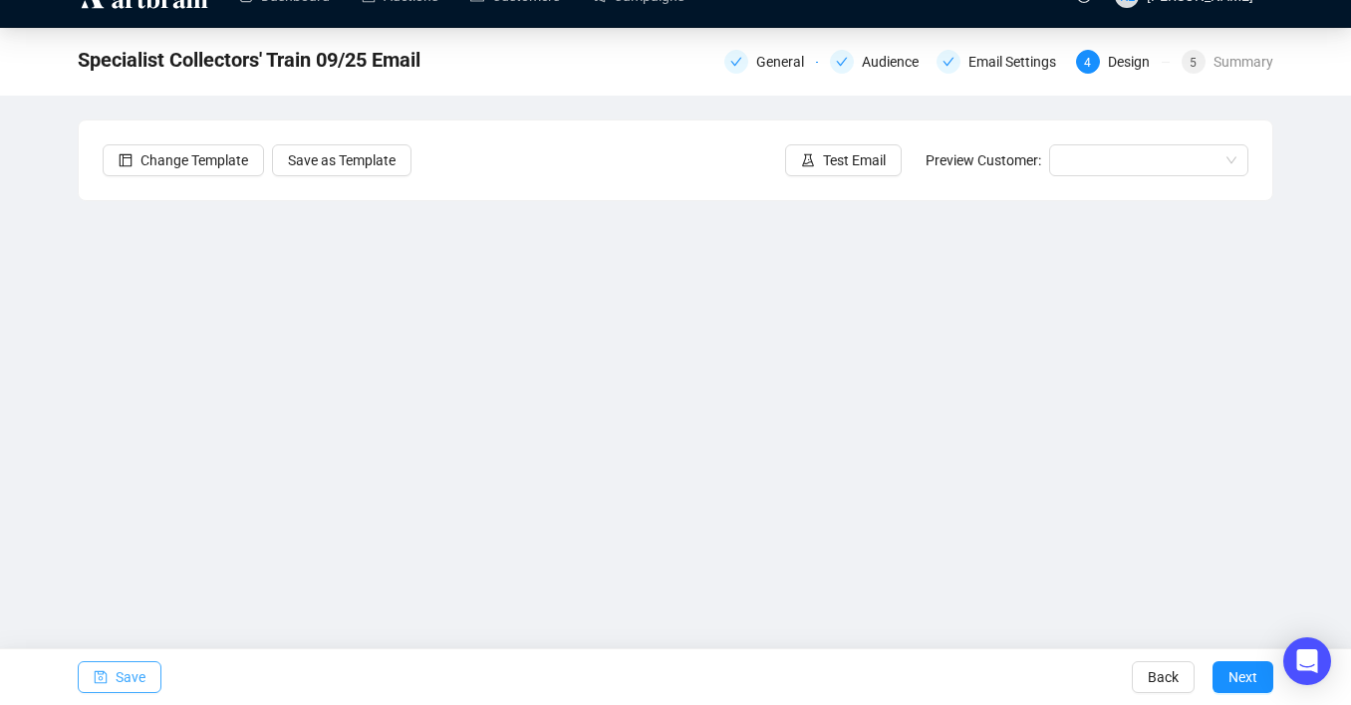
scroll to position [33, 0]
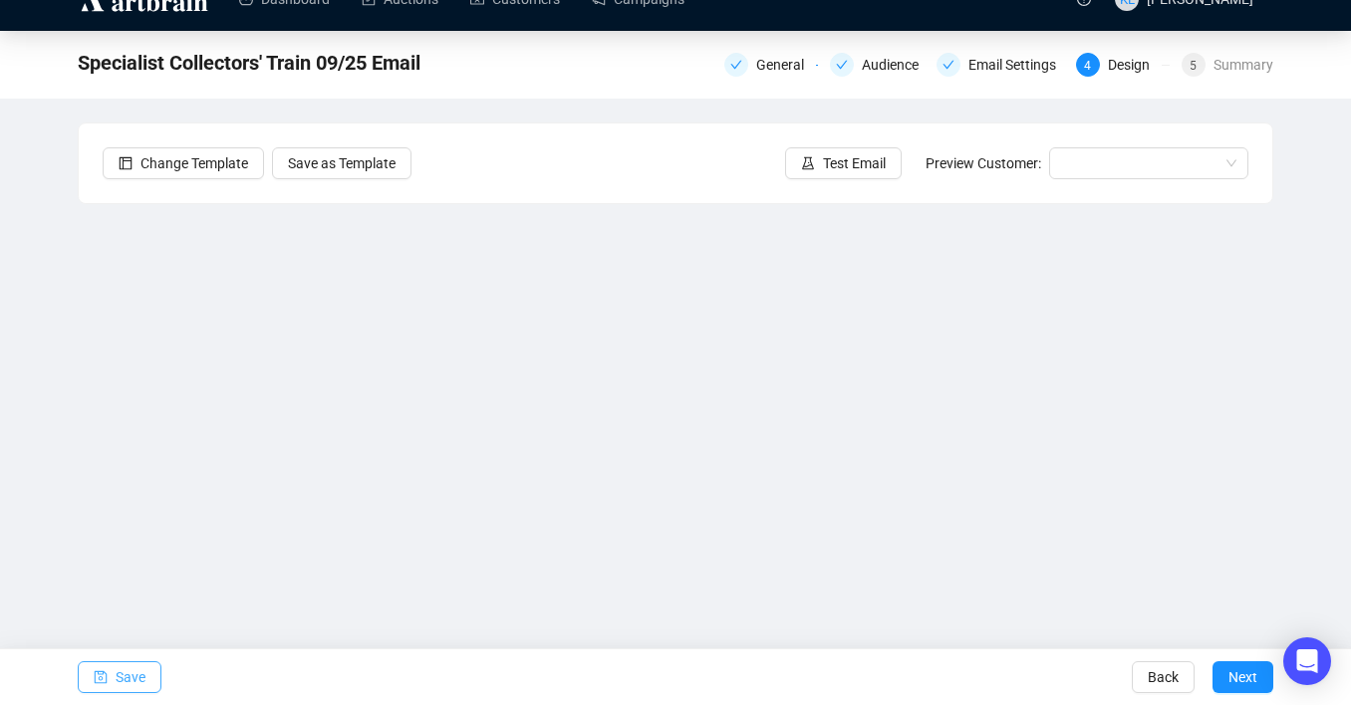
click at [149, 671] on button "Save" at bounding box center [120, 678] width 84 height 32
click at [104, 676] on icon "save" at bounding box center [101, 678] width 14 height 14
click at [137, 671] on span "Save" at bounding box center [131, 678] width 30 height 56
click at [979, 58] on div "Email Settings" at bounding box center [1019, 65] width 100 height 24
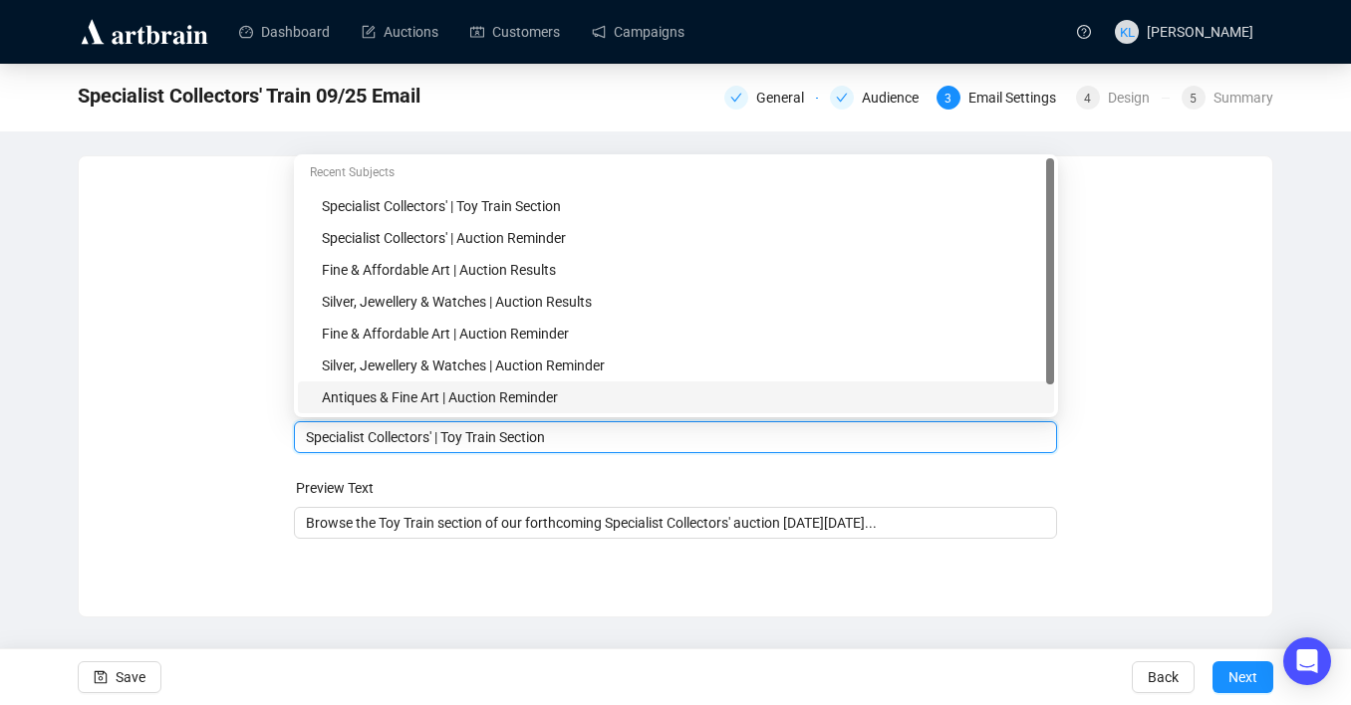
drag, startPoint x: 569, startPoint y: 402, endPoint x: 528, endPoint y: 402, distance: 40.9
click at [528, 402] on body "Dashboard Auctions Customers Campaigns [PERSON_NAME] Specialist Collectors' Tra…" at bounding box center [675, 352] width 1351 height 705
drag, startPoint x: 575, startPoint y: 440, endPoint x: 515, endPoint y: 440, distance: 59.8
click at [515, 440] on input "Specialist Collectors' | Toy Train Section" at bounding box center [676, 437] width 740 height 22
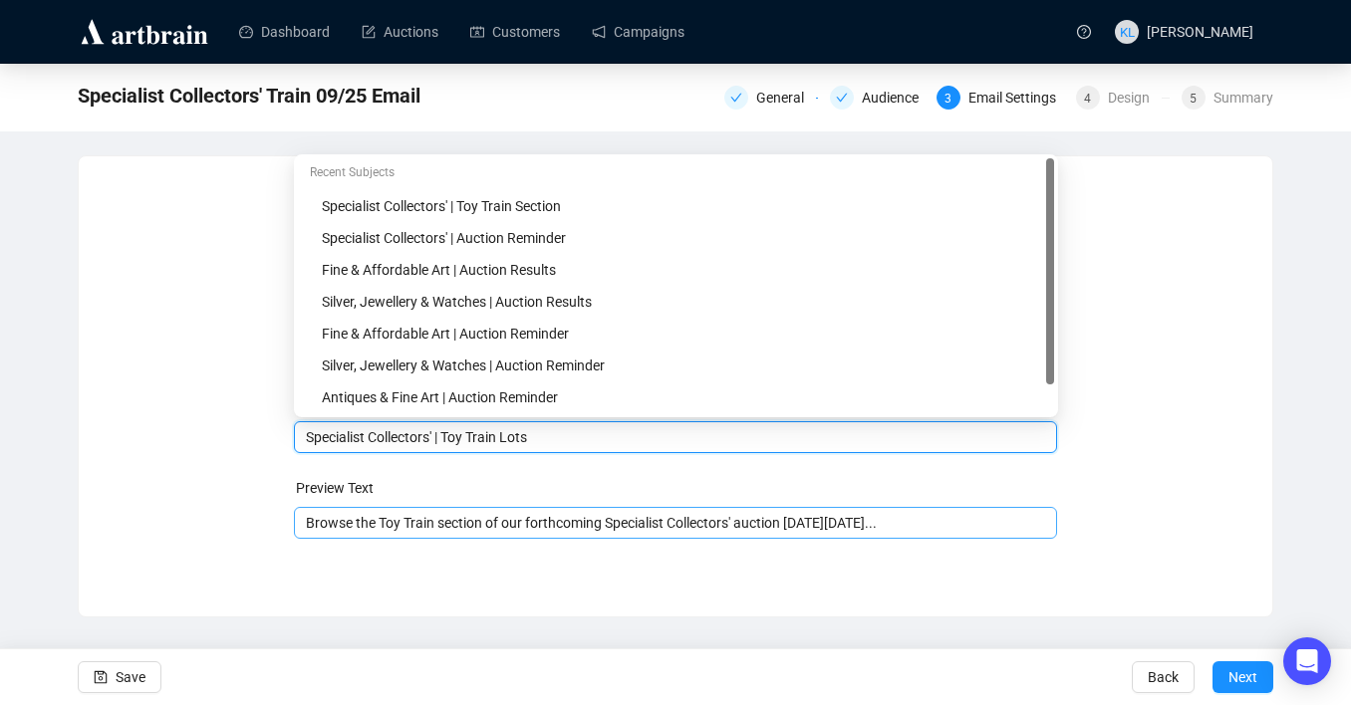
type input "Specialist Collectors' | Toy Train Lots"
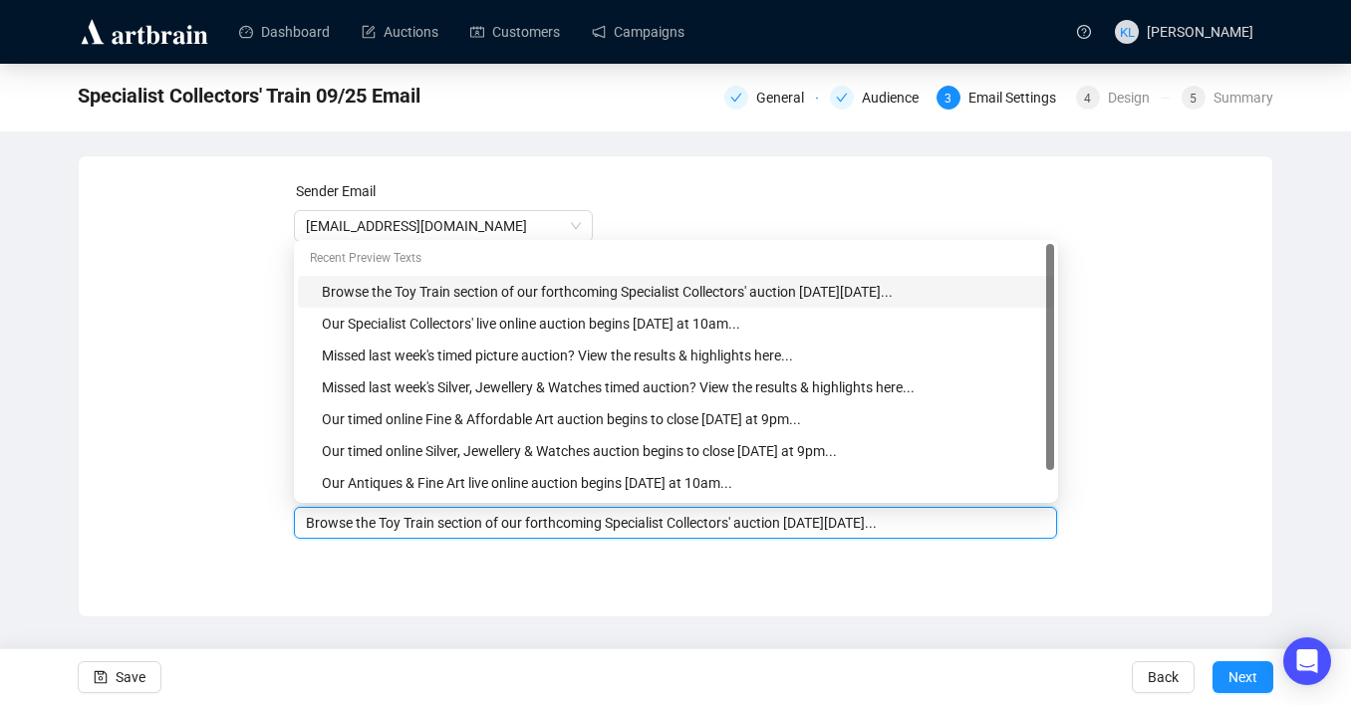
drag, startPoint x: 490, startPoint y: 521, endPoint x: 441, endPoint y: 521, distance: 48.8
click at [441, 521] on input "Browse the Toy Train section of our forthcoming Specialist Collectors' auction …" at bounding box center [676, 523] width 740 height 22
type input "Browse the Toy Train Lots of our forthcoming Specialist Collectors' auction [DA…"
click at [137, 679] on span "Save" at bounding box center [131, 678] width 30 height 56
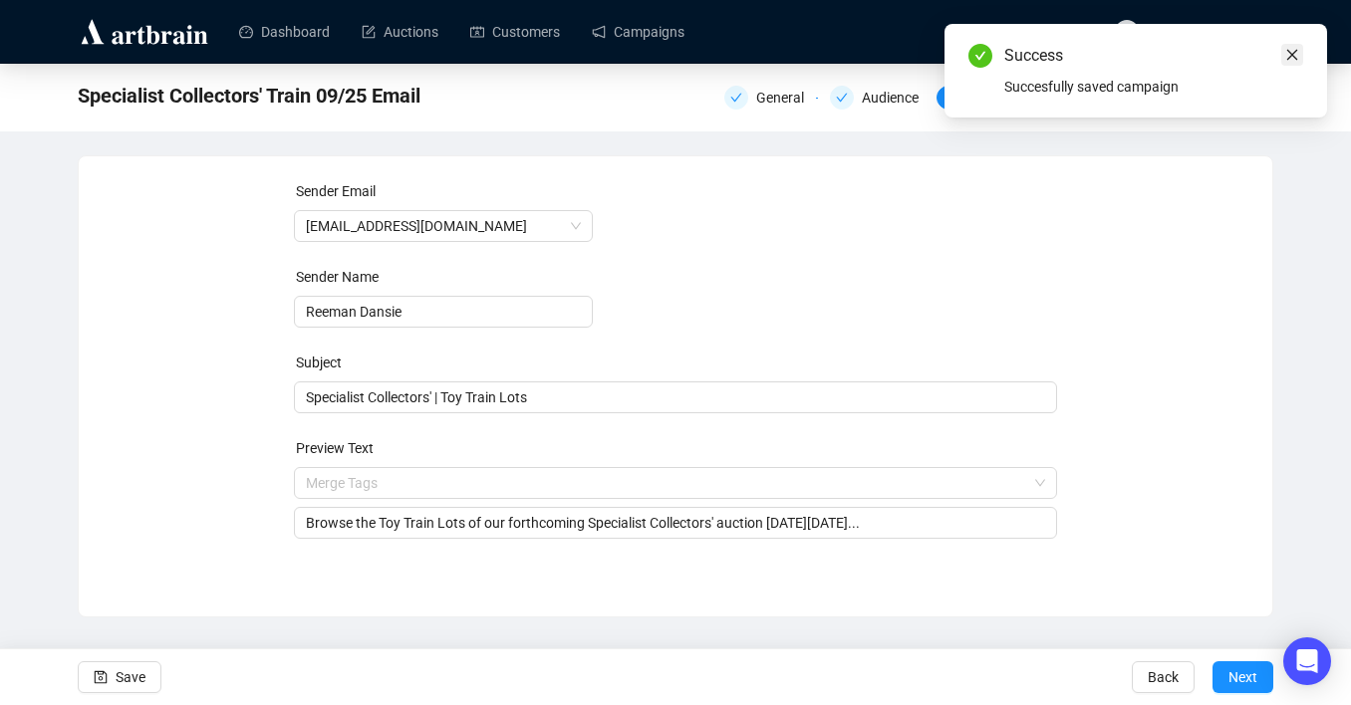
click at [1290, 52] on icon "close" at bounding box center [1292, 55] width 14 height 14
